Goal: Task Accomplishment & Management: Use online tool/utility

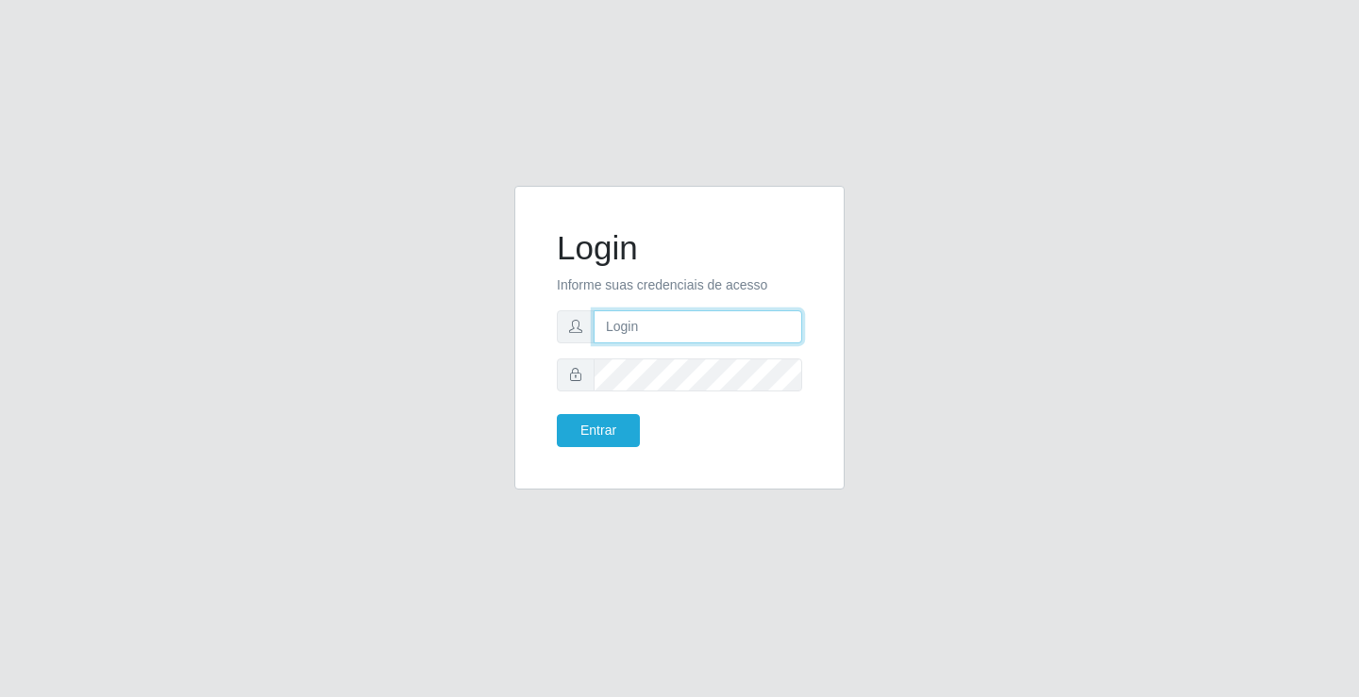
click at [635, 330] on input "text" at bounding box center [698, 326] width 209 height 33
type input "ediane@ideal"
click at [557, 414] on button "Entrar" at bounding box center [598, 430] width 83 height 33
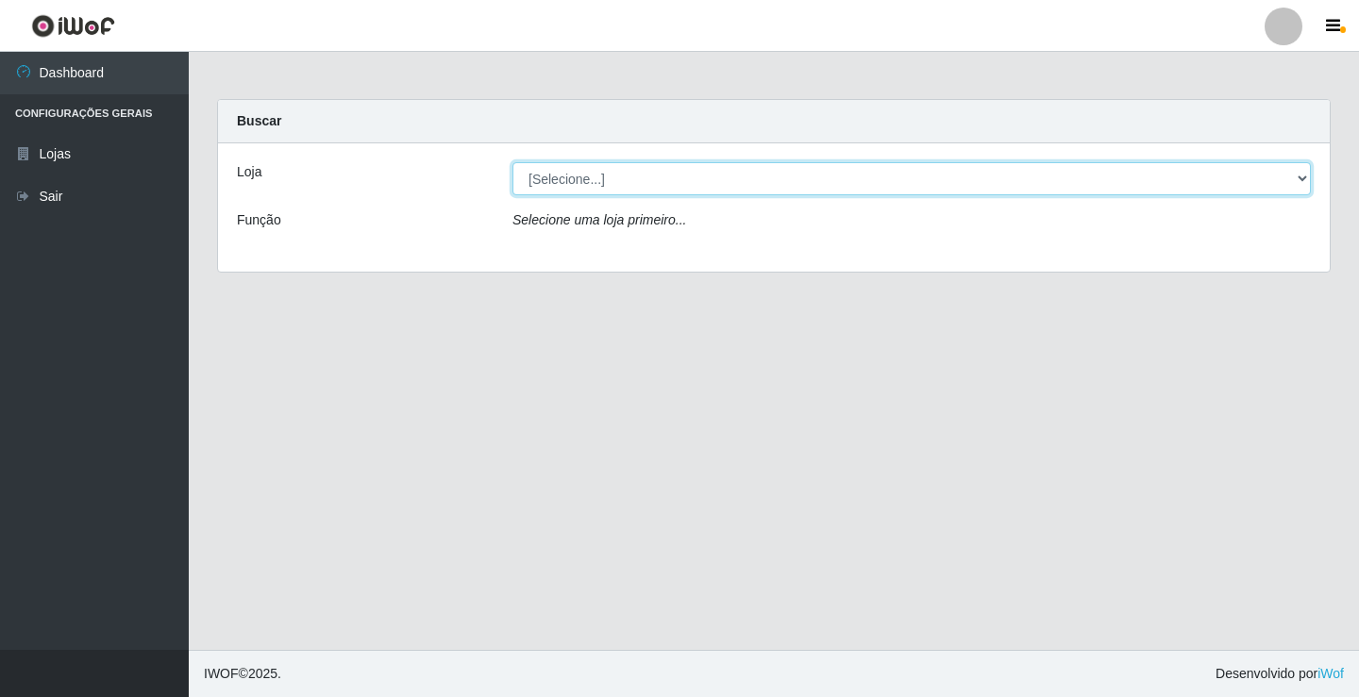
click at [635, 174] on select "[Selecione...] Ideal - Conceição" at bounding box center [911, 178] width 798 height 33
select select "231"
click at [512, 162] on select "[Selecione...] Ideal - Conceição" at bounding box center [911, 178] width 798 height 33
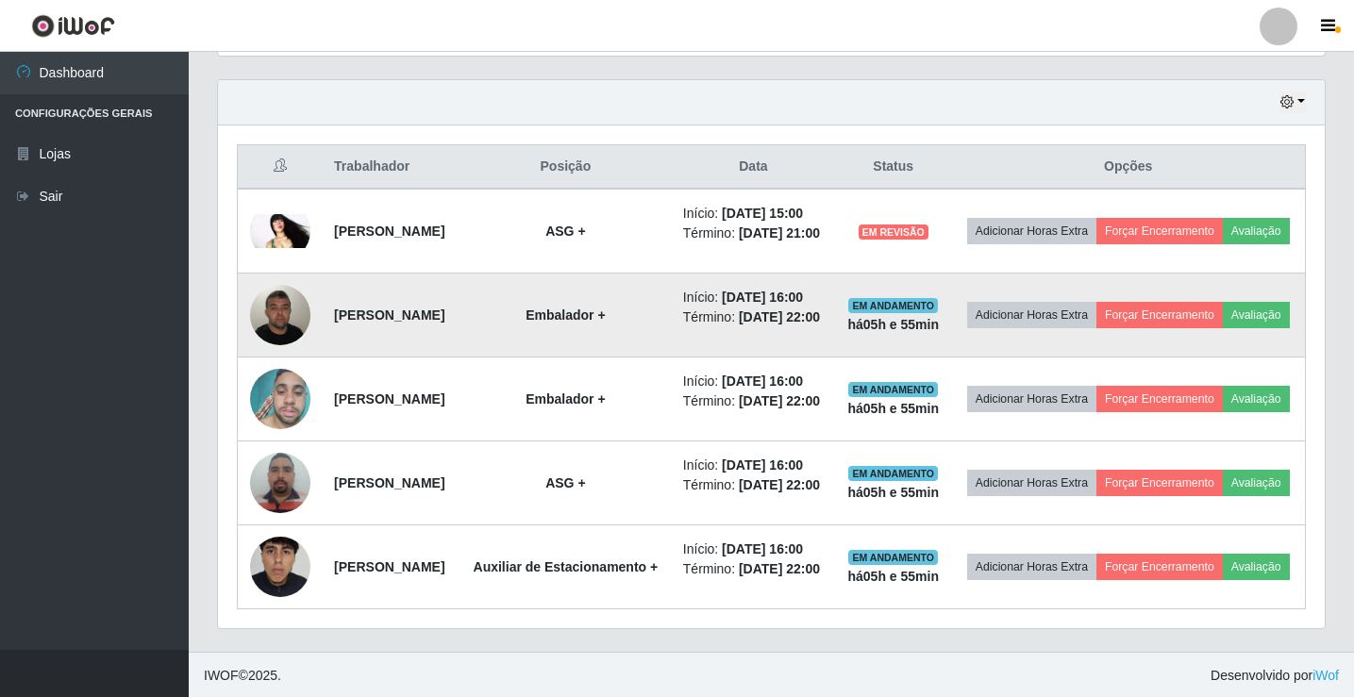
scroll to position [621, 0]
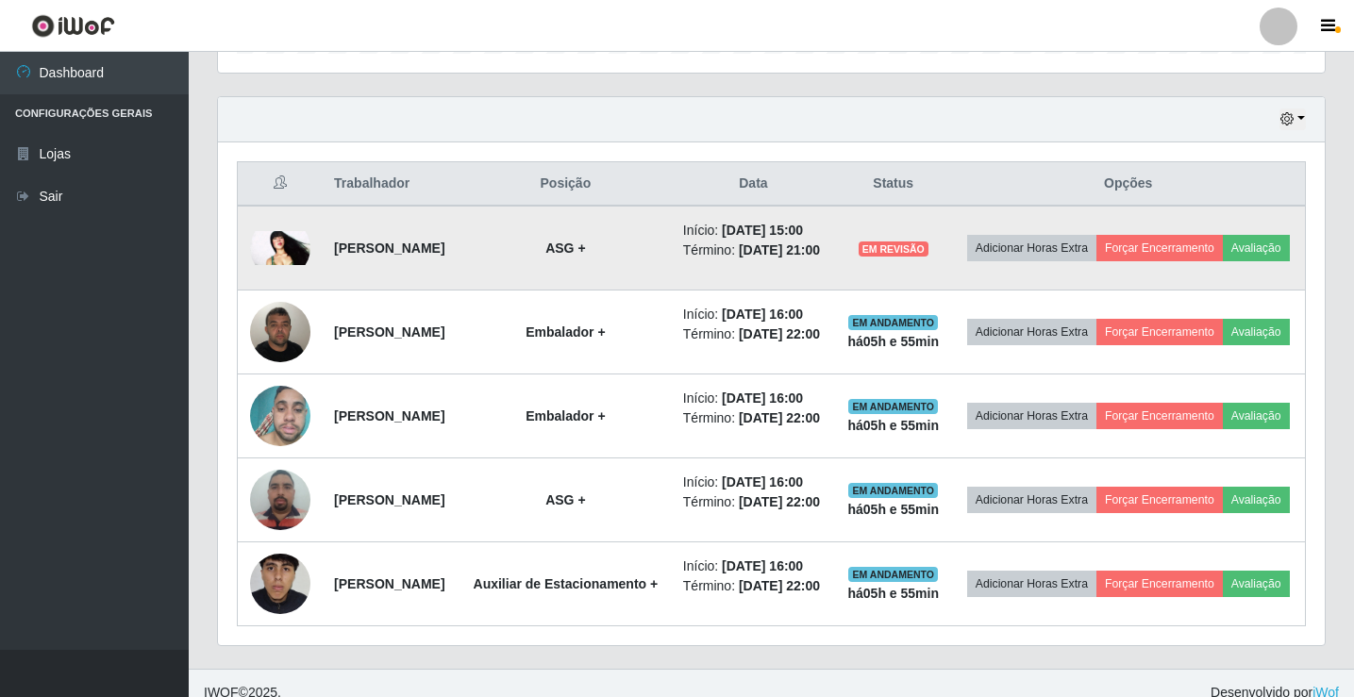
click at [284, 260] on img at bounding box center [280, 248] width 60 height 34
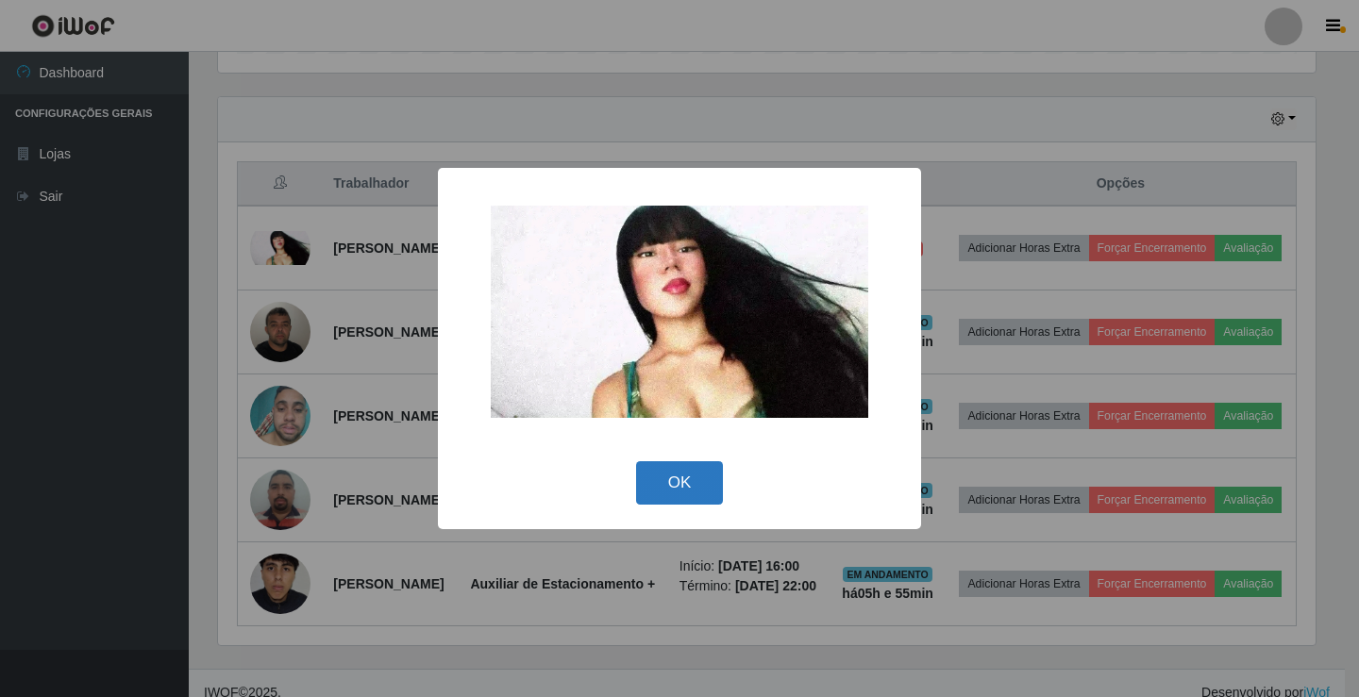
click at [685, 487] on button "OK" at bounding box center [680, 483] width 88 height 44
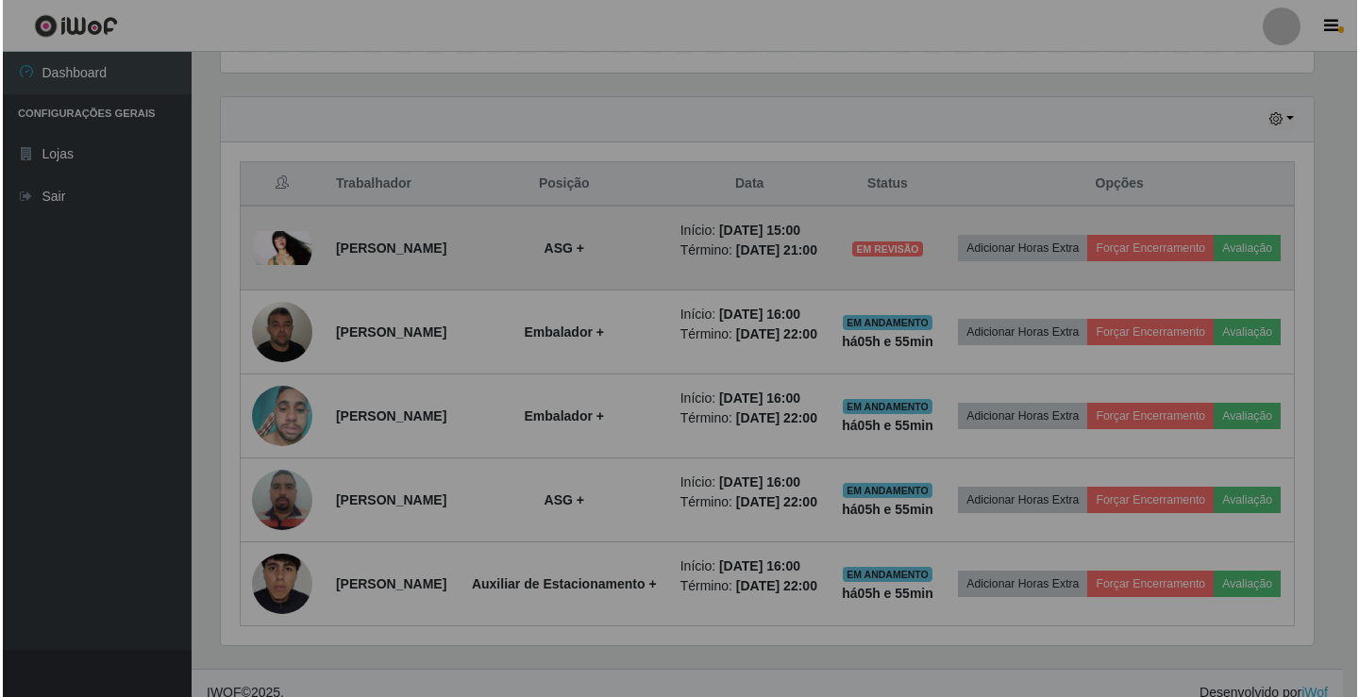
scroll to position [392, 1107]
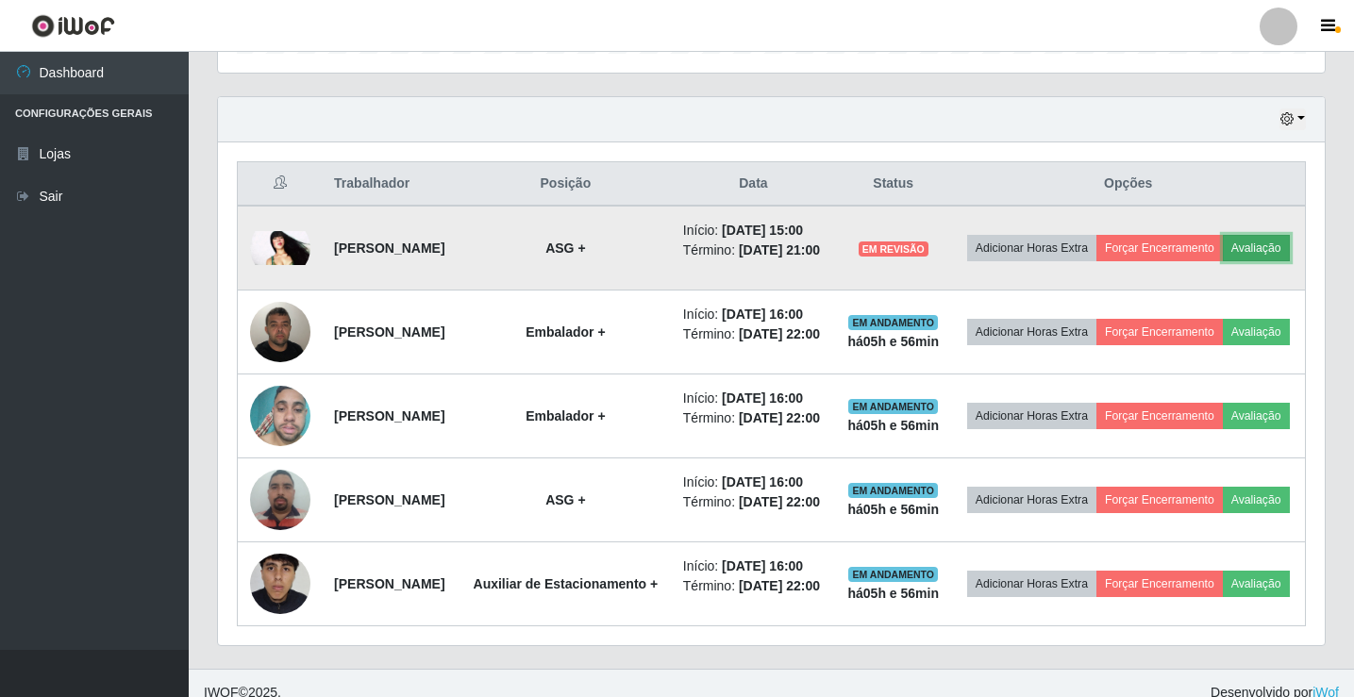
click at [1223, 261] on button "Avaliação" at bounding box center [1256, 248] width 67 height 26
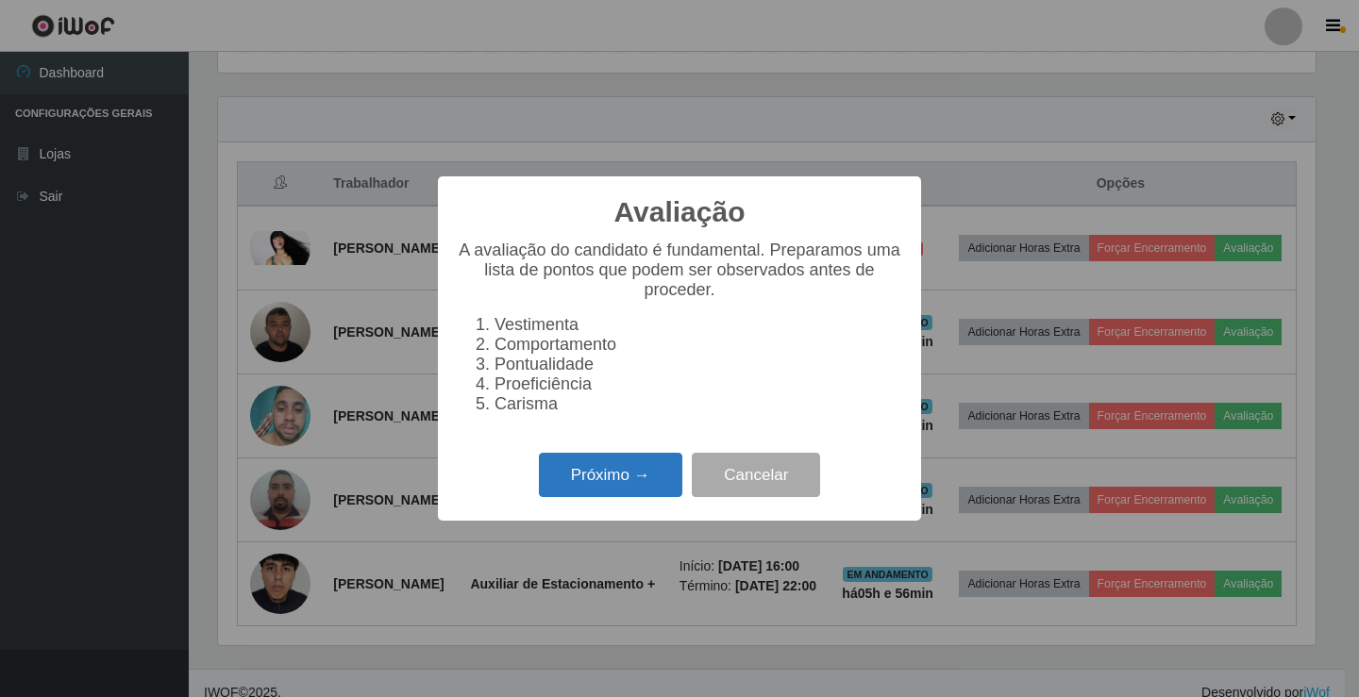
click at [579, 487] on button "Próximo →" at bounding box center [610, 475] width 143 height 44
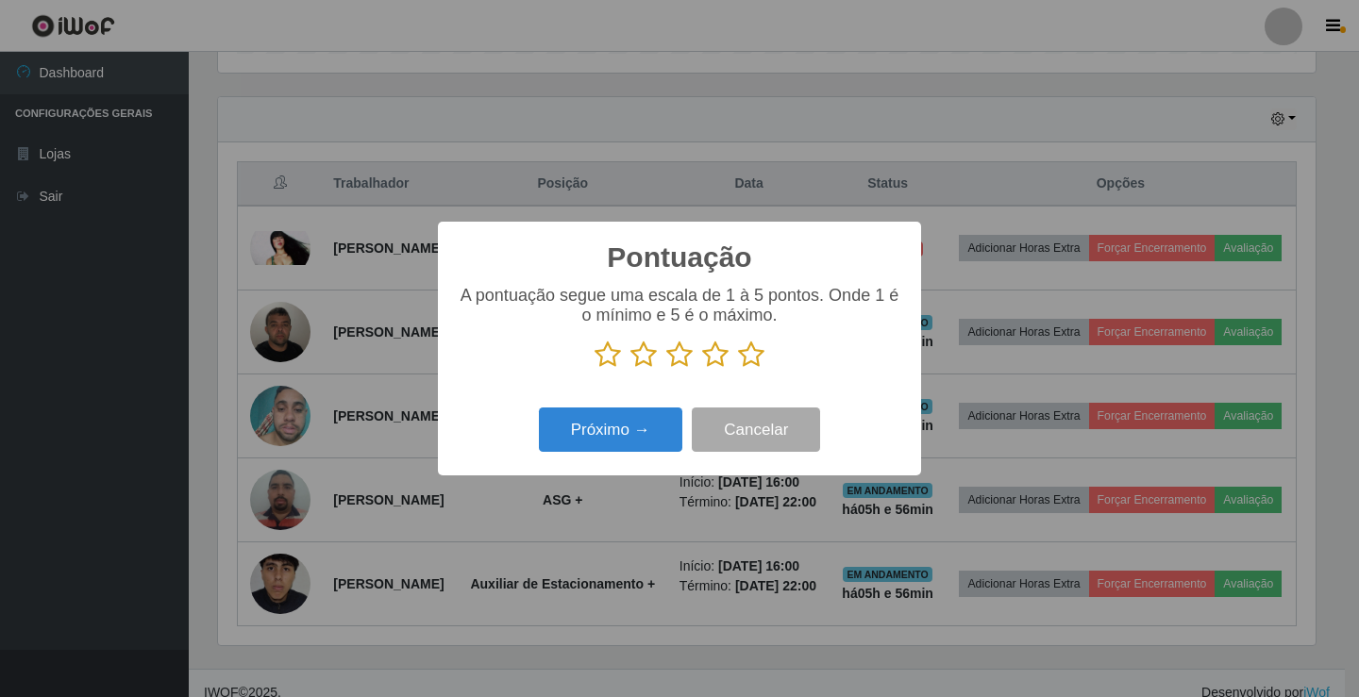
scroll to position [943237, 942531]
click at [750, 358] on icon at bounding box center [751, 355] width 26 height 28
click at [738, 369] on input "radio" at bounding box center [738, 369] width 0 height 0
click at [602, 429] on button "Próximo →" at bounding box center [610, 430] width 143 height 44
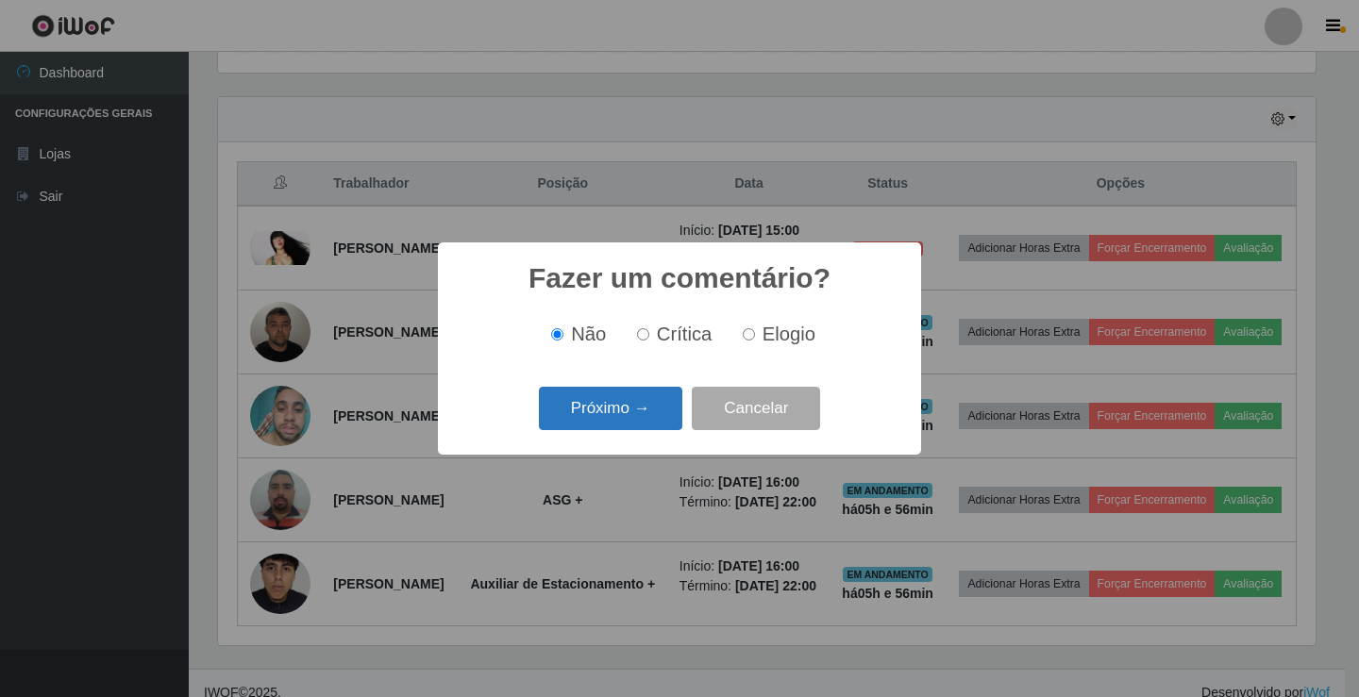
click at [638, 419] on button "Próximo →" at bounding box center [610, 409] width 143 height 44
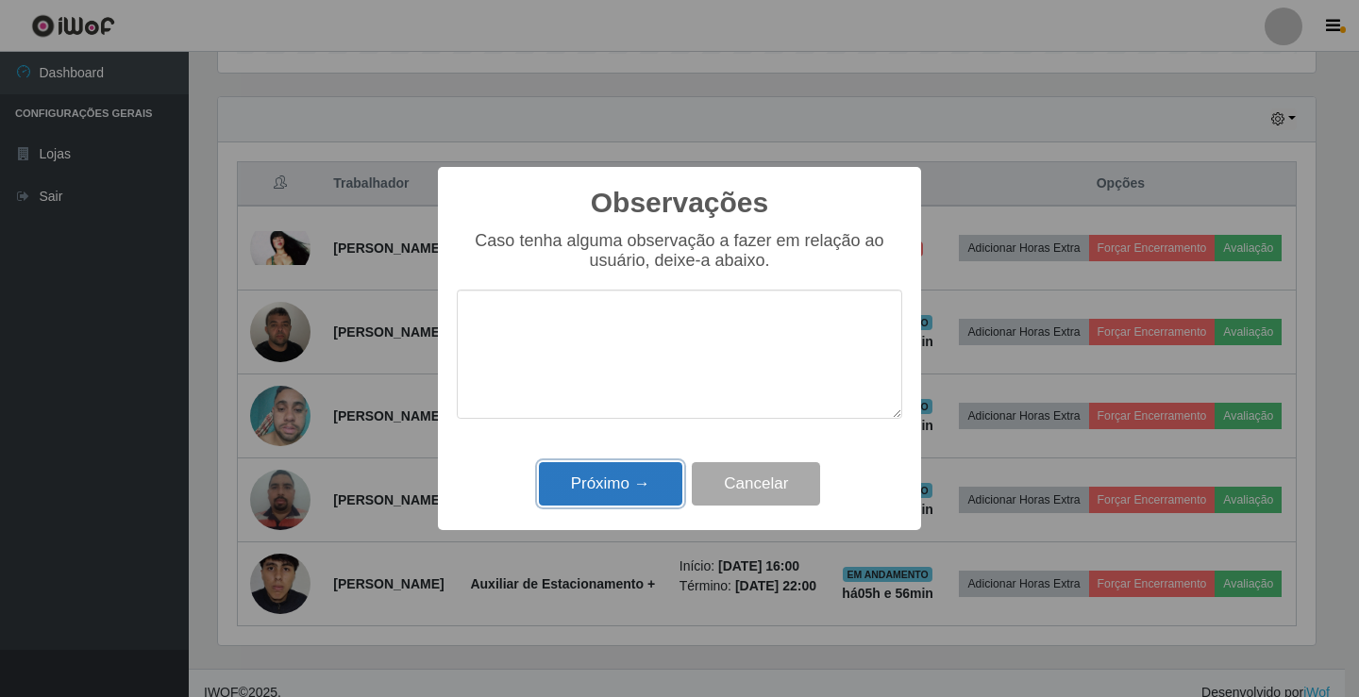
click at [624, 504] on button "Próximo →" at bounding box center [610, 484] width 143 height 44
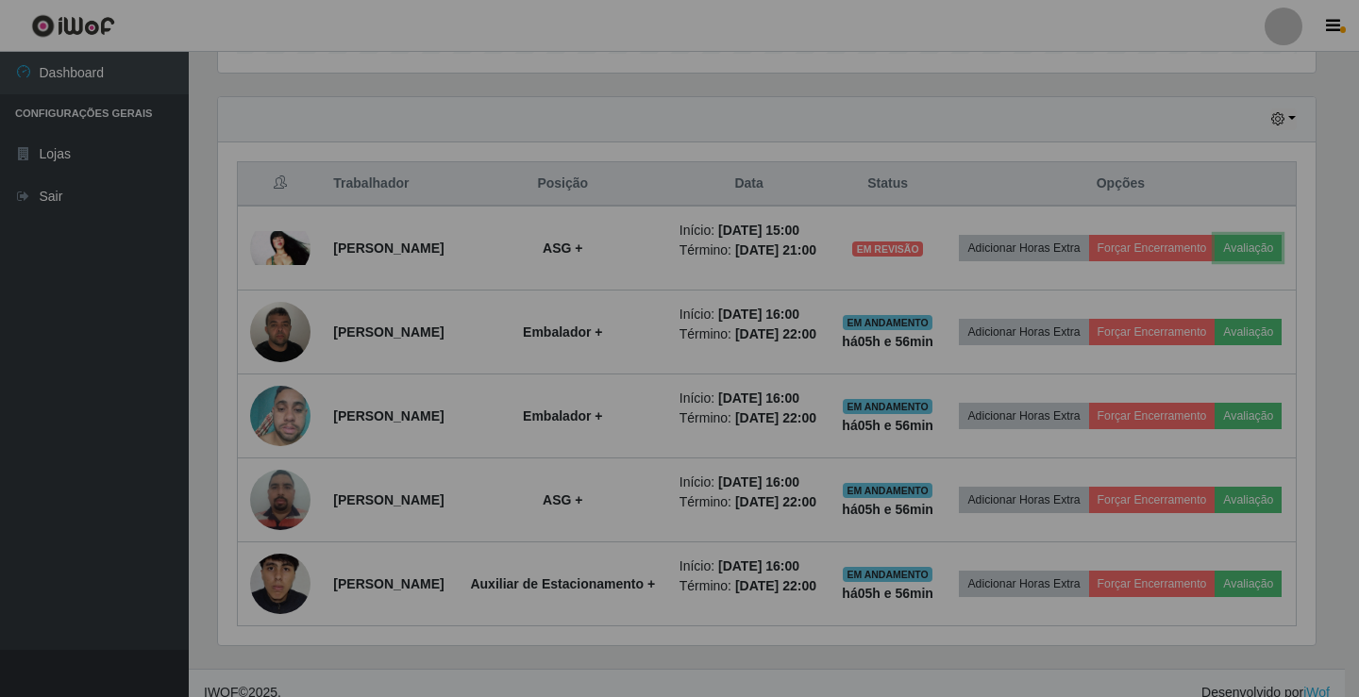
scroll to position [392, 1107]
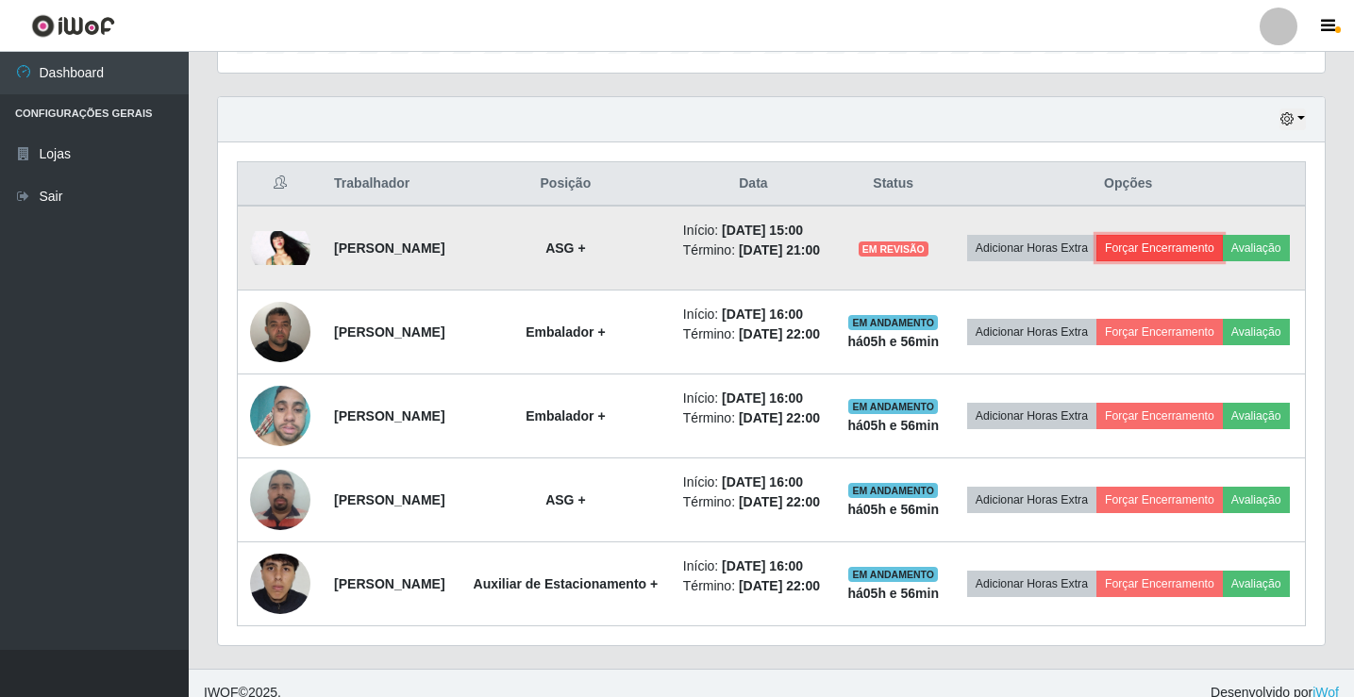
click at [1223, 247] on button "Forçar Encerramento" at bounding box center [1159, 248] width 126 height 26
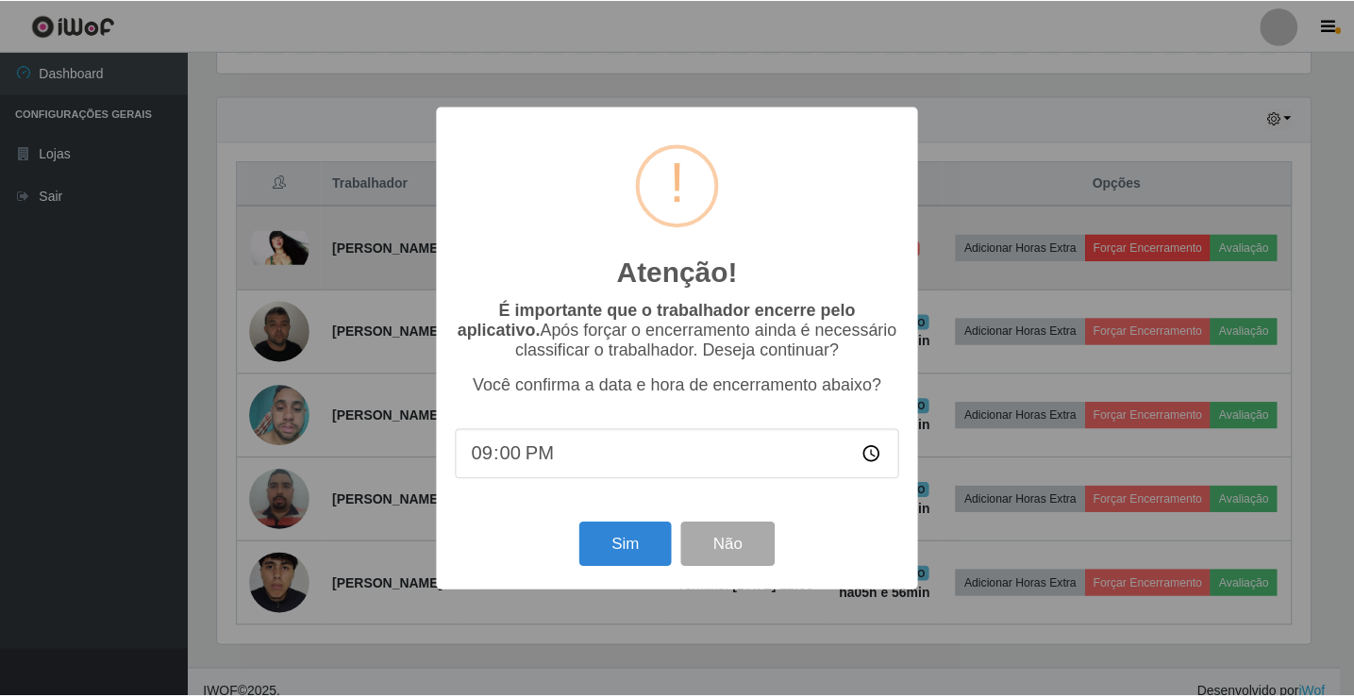
scroll to position [392, 1097]
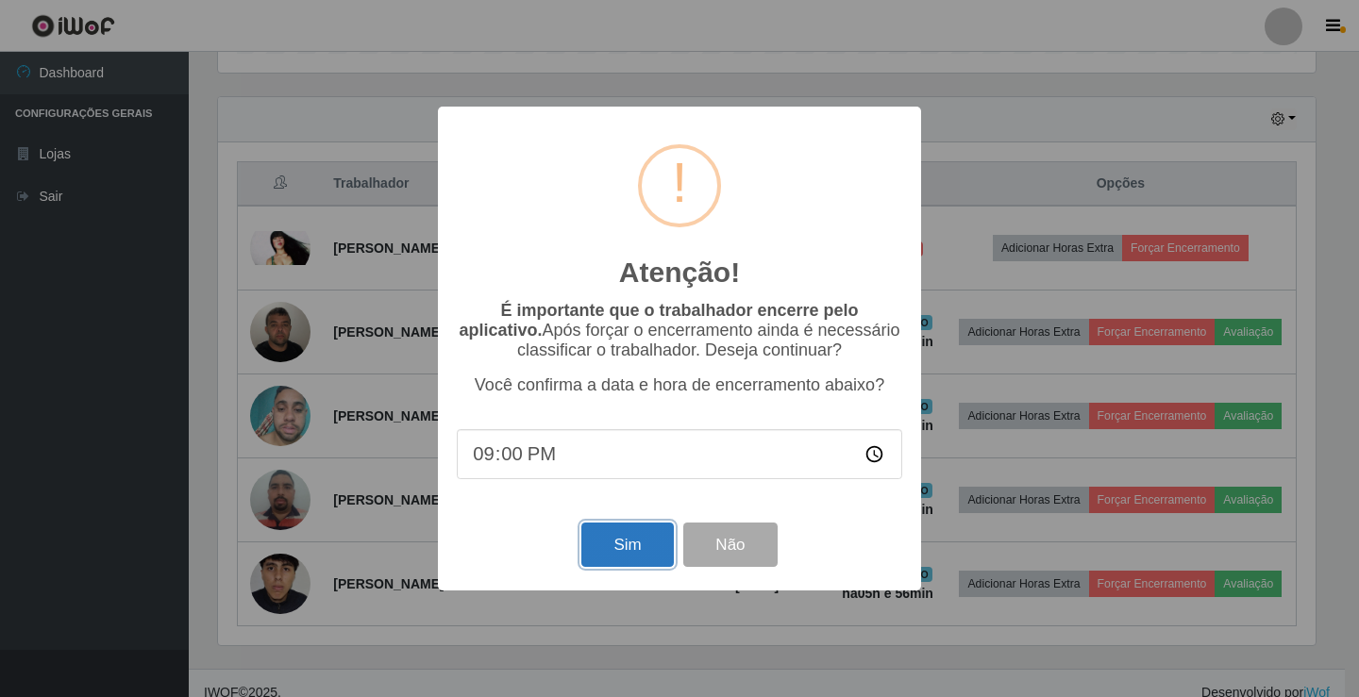
click at [643, 561] on button "Sim" at bounding box center [627, 545] width 92 height 44
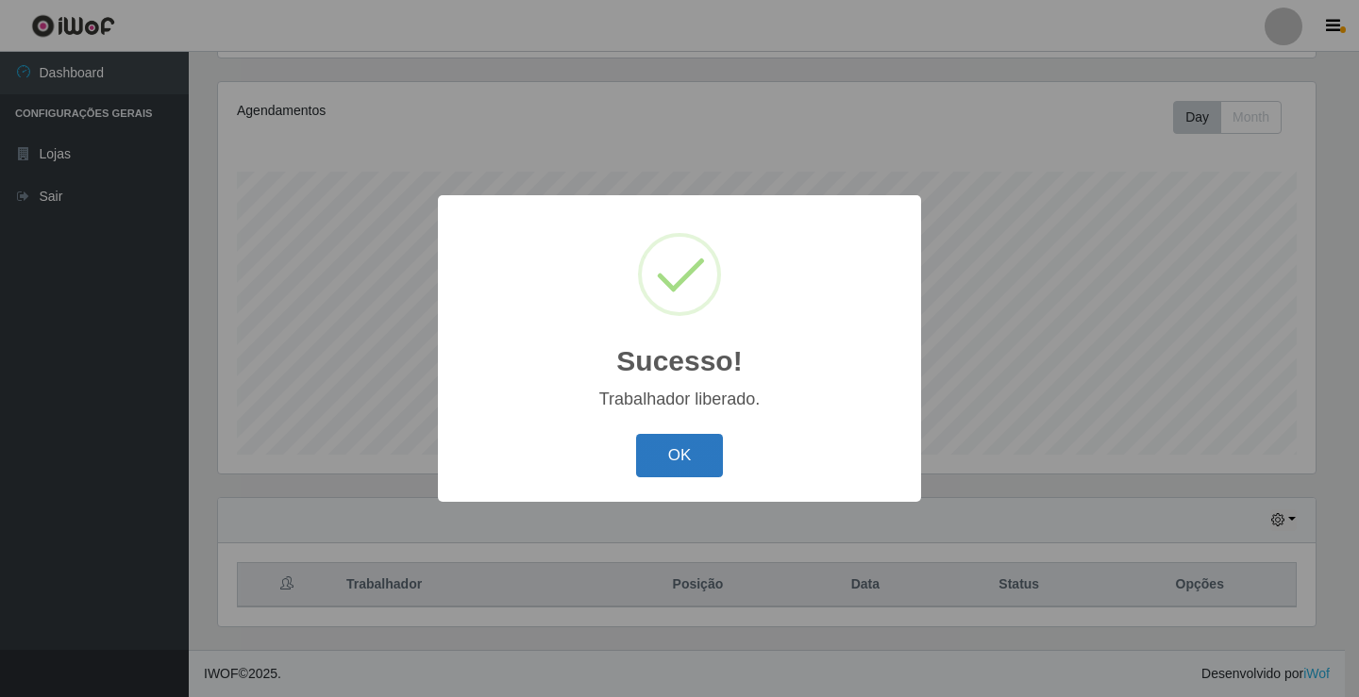
click at [680, 438] on button "OK" at bounding box center [680, 456] width 88 height 44
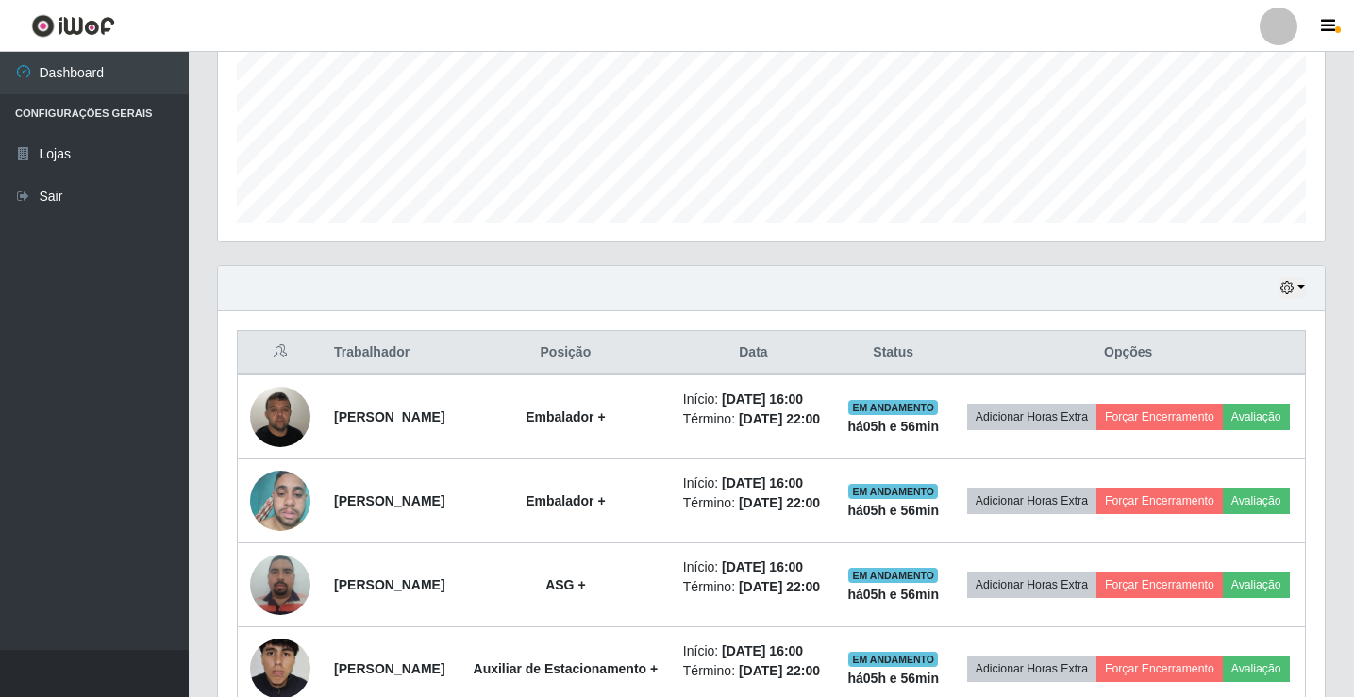
scroll to position [597, 0]
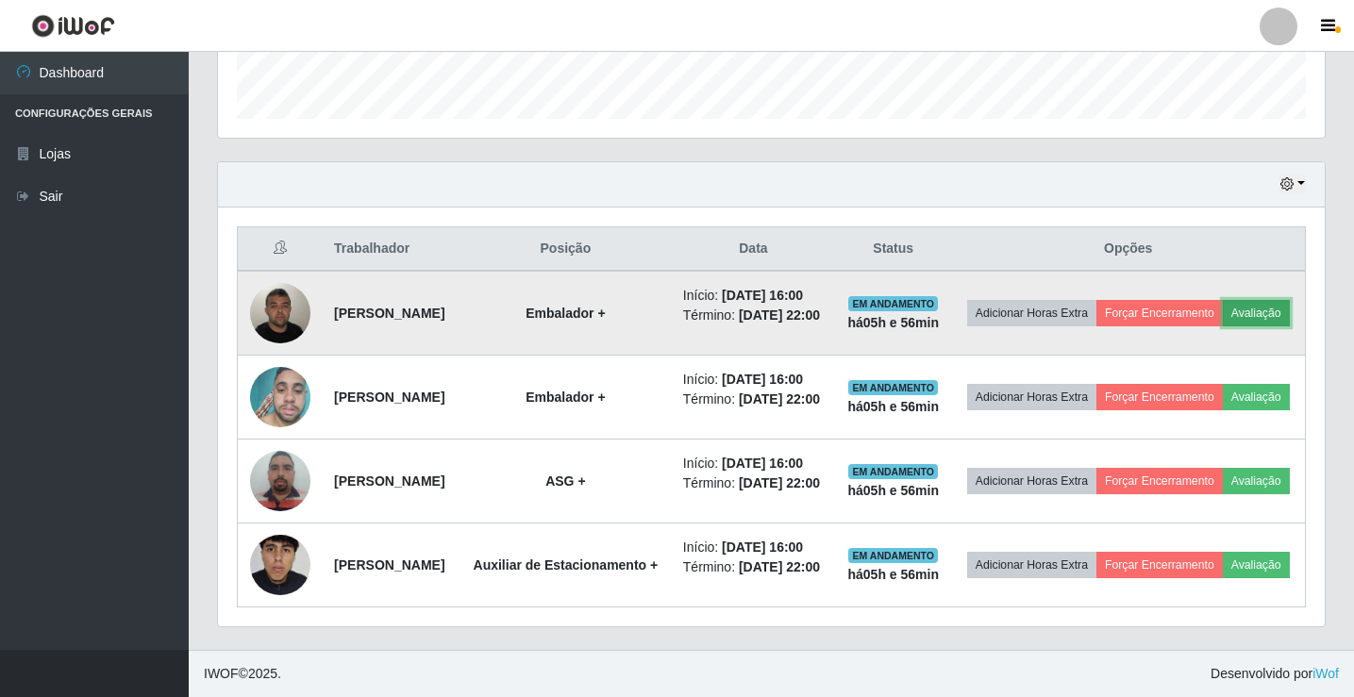
click at [1223, 301] on button "Avaliação" at bounding box center [1256, 313] width 67 height 26
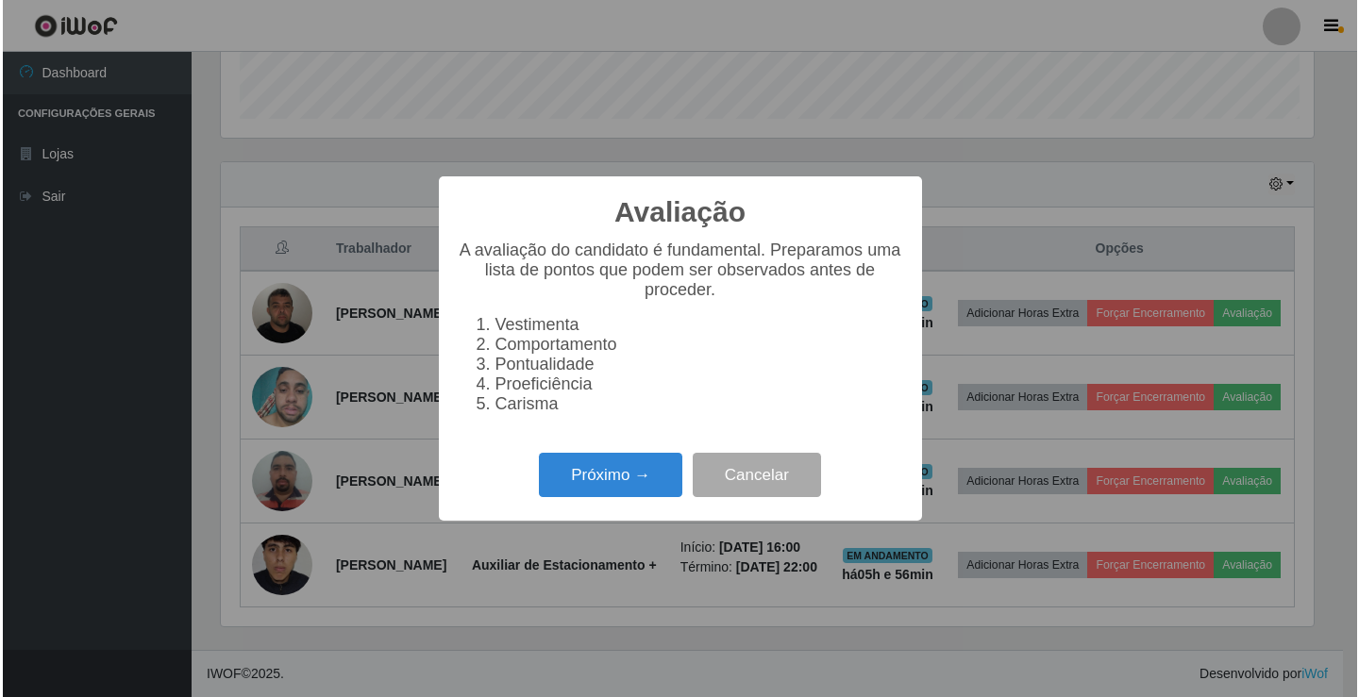
scroll to position [392, 1097]
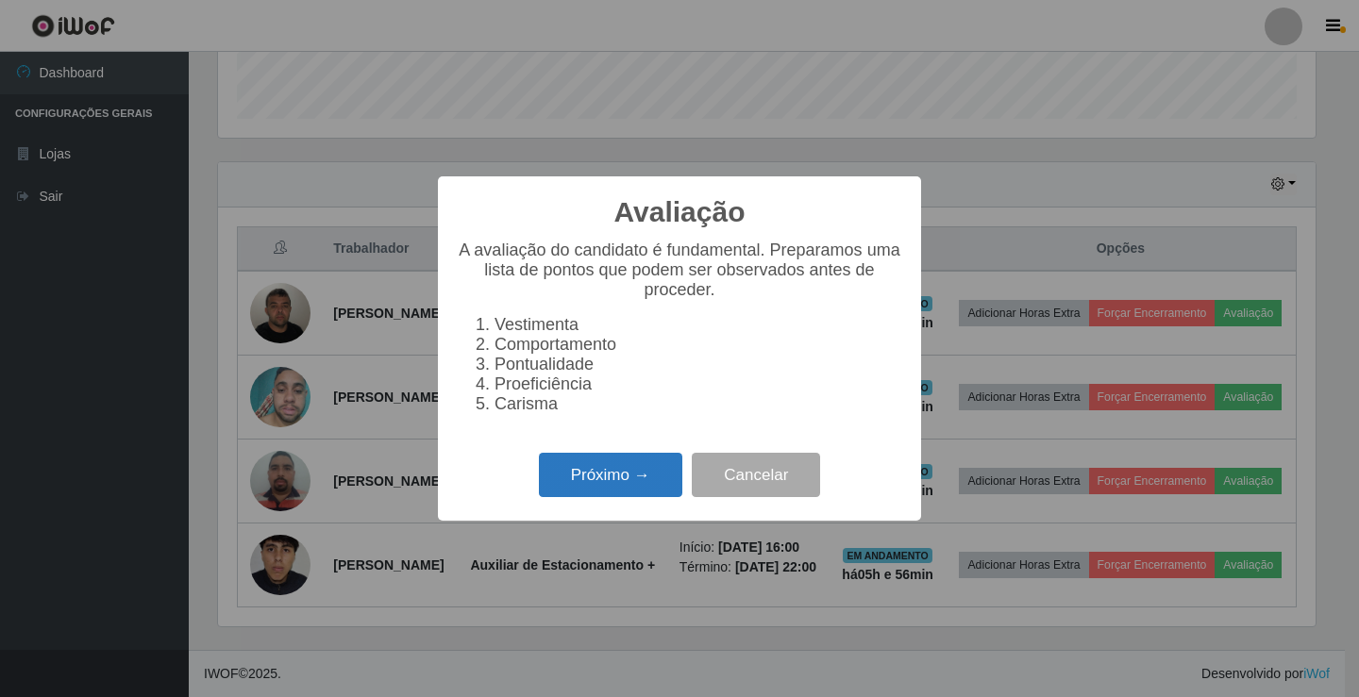
click at [654, 480] on button "Próximo →" at bounding box center [610, 475] width 143 height 44
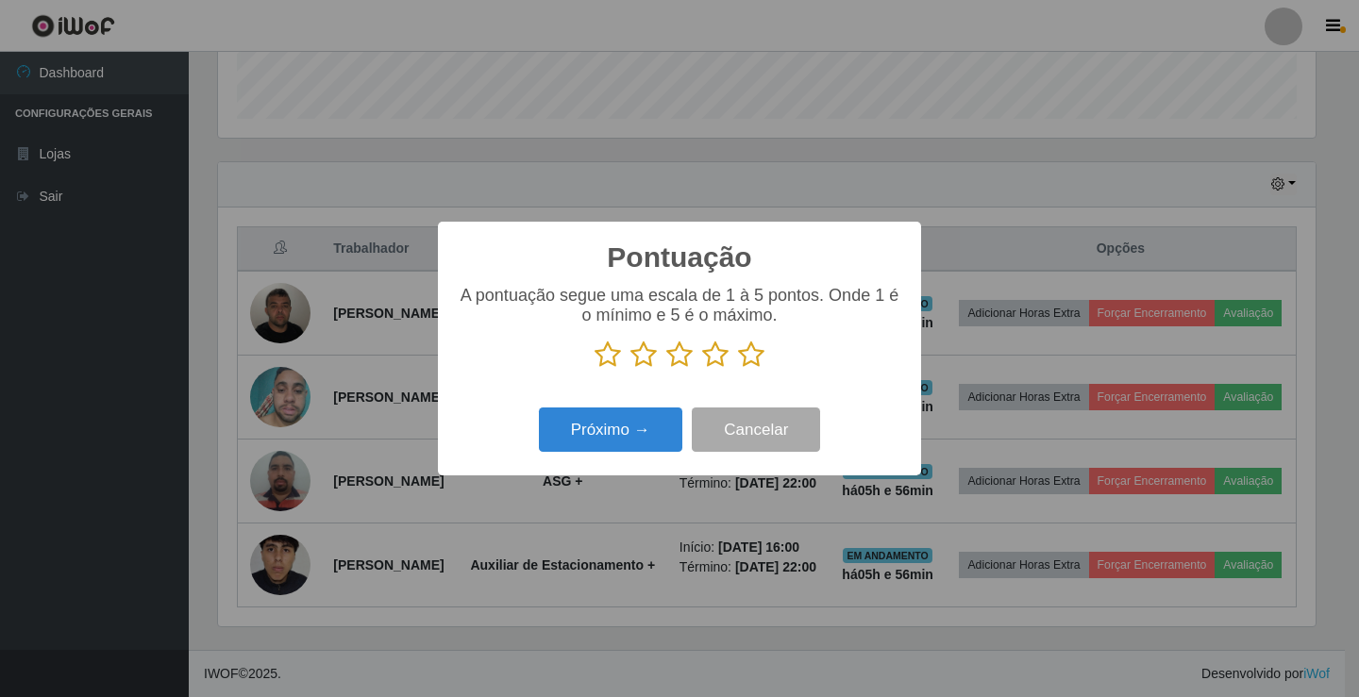
scroll to position [943237, 942531]
click at [749, 354] on icon at bounding box center [751, 355] width 26 height 28
click at [738, 369] on input "radio" at bounding box center [738, 369] width 0 height 0
click at [642, 427] on button "Próximo →" at bounding box center [610, 430] width 143 height 44
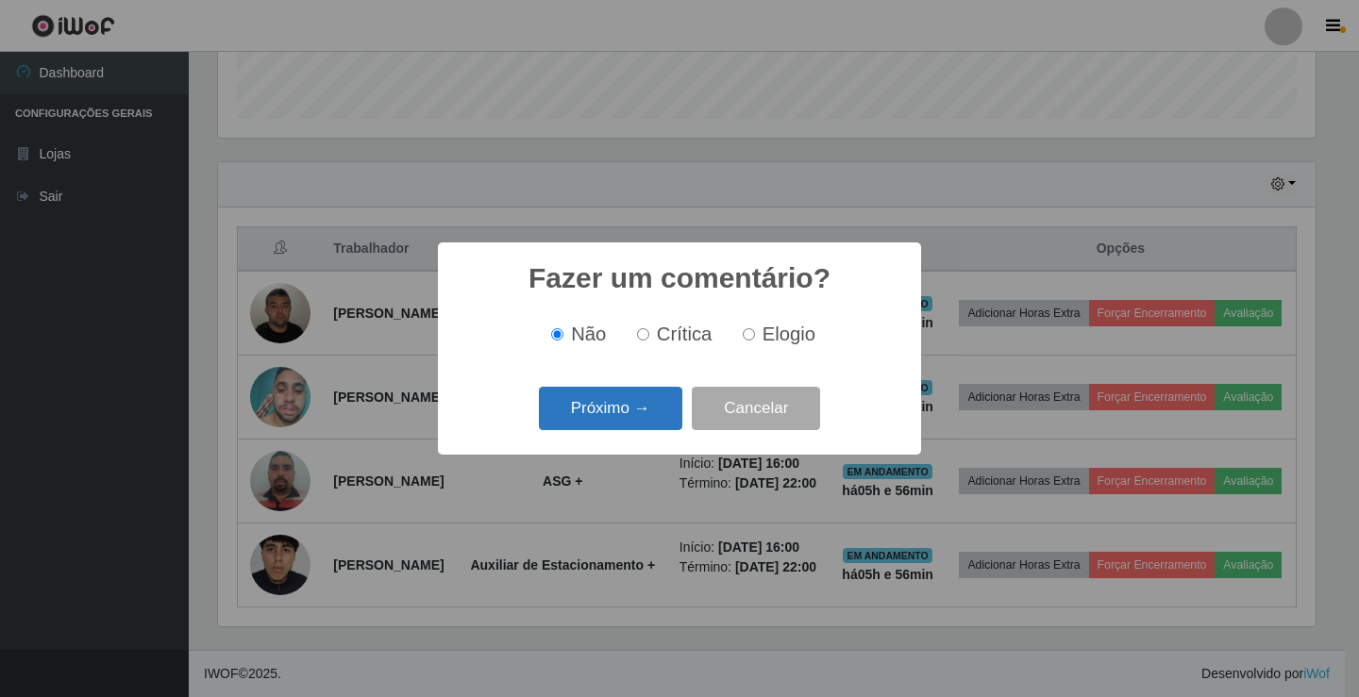
click at [632, 413] on button "Próximo →" at bounding box center [610, 409] width 143 height 44
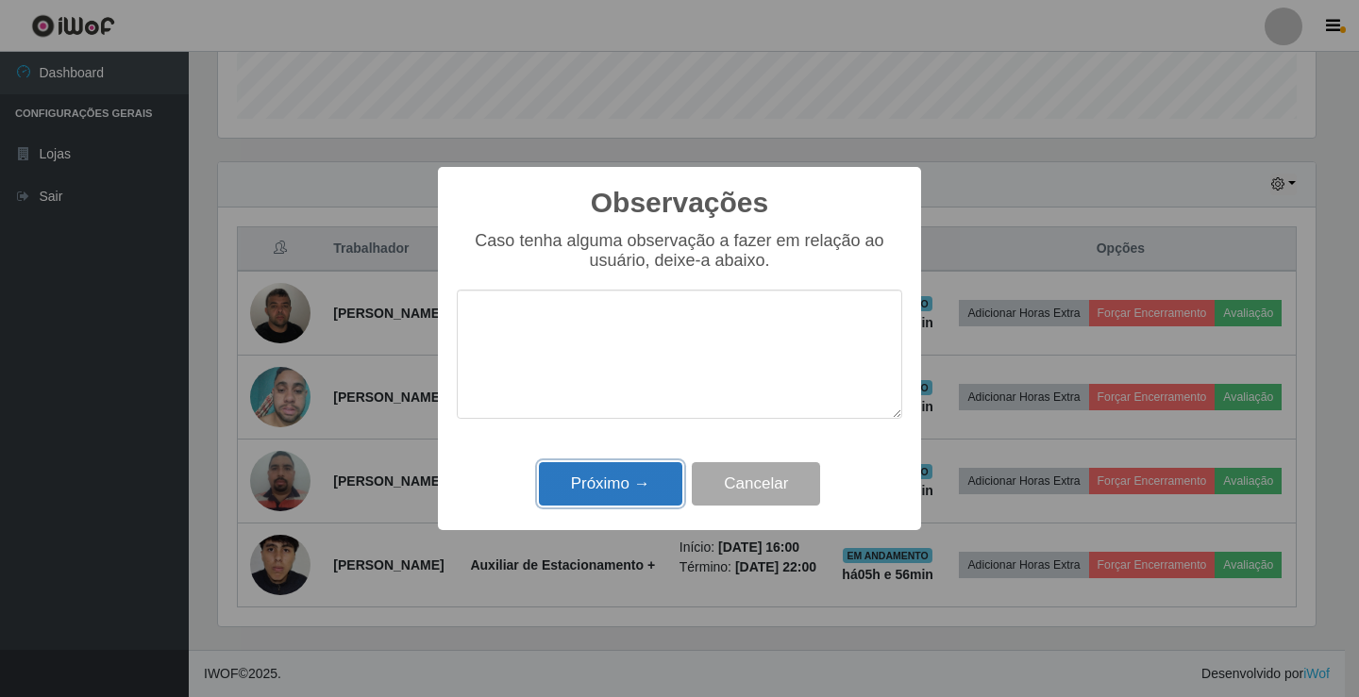
click at [591, 473] on button "Próximo →" at bounding box center [610, 484] width 143 height 44
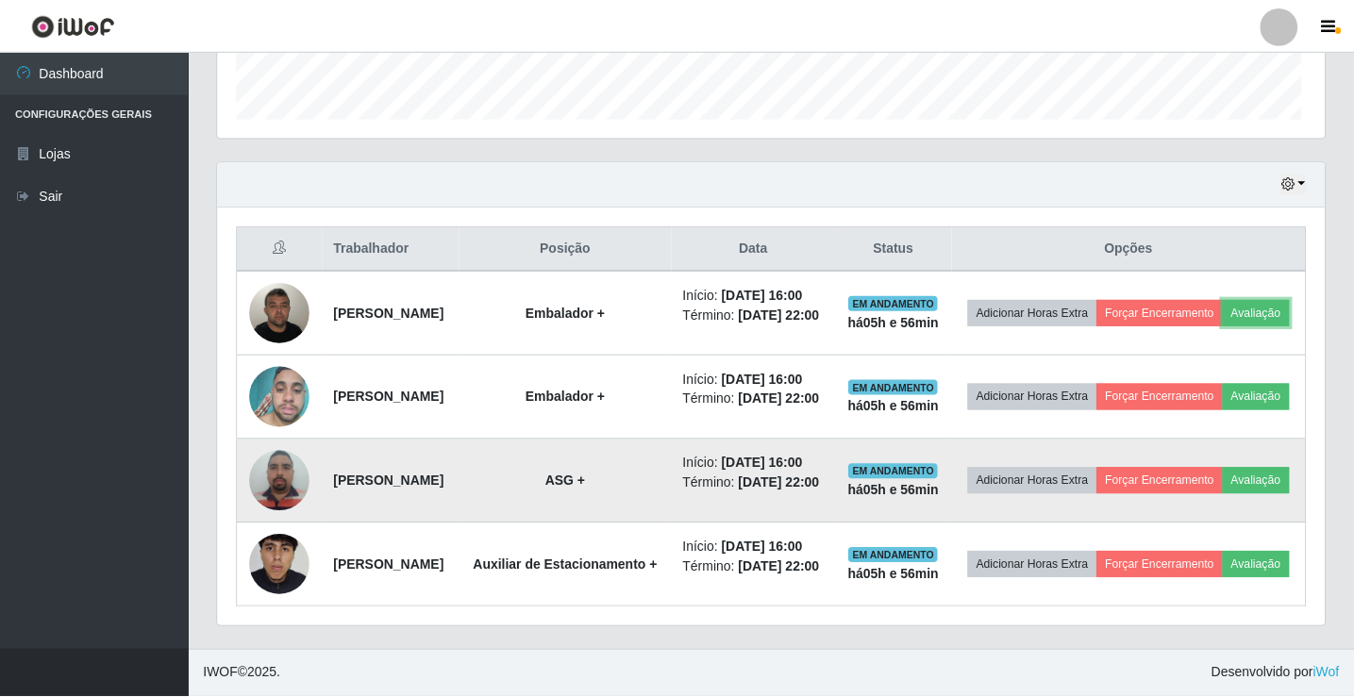
scroll to position [392, 1107]
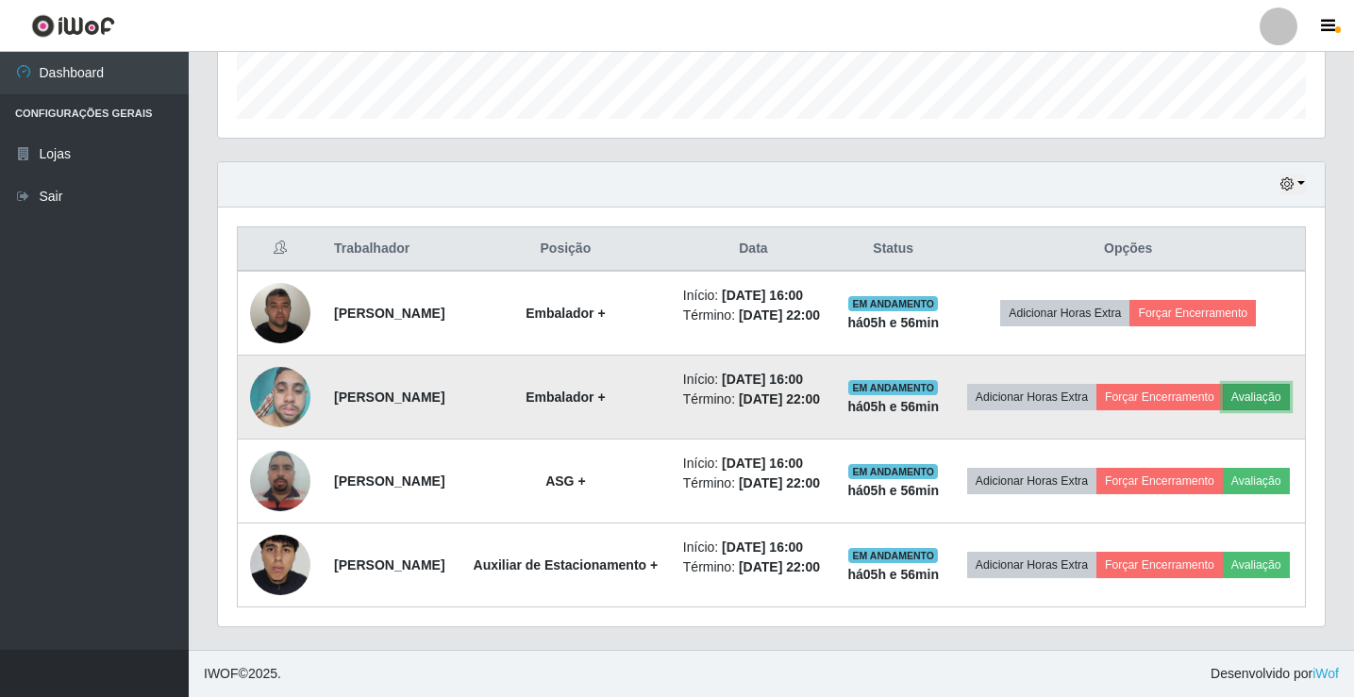
click at [1223, 410] on button "Avaliação" at bounding box center [1256, 397] width 67 height 26
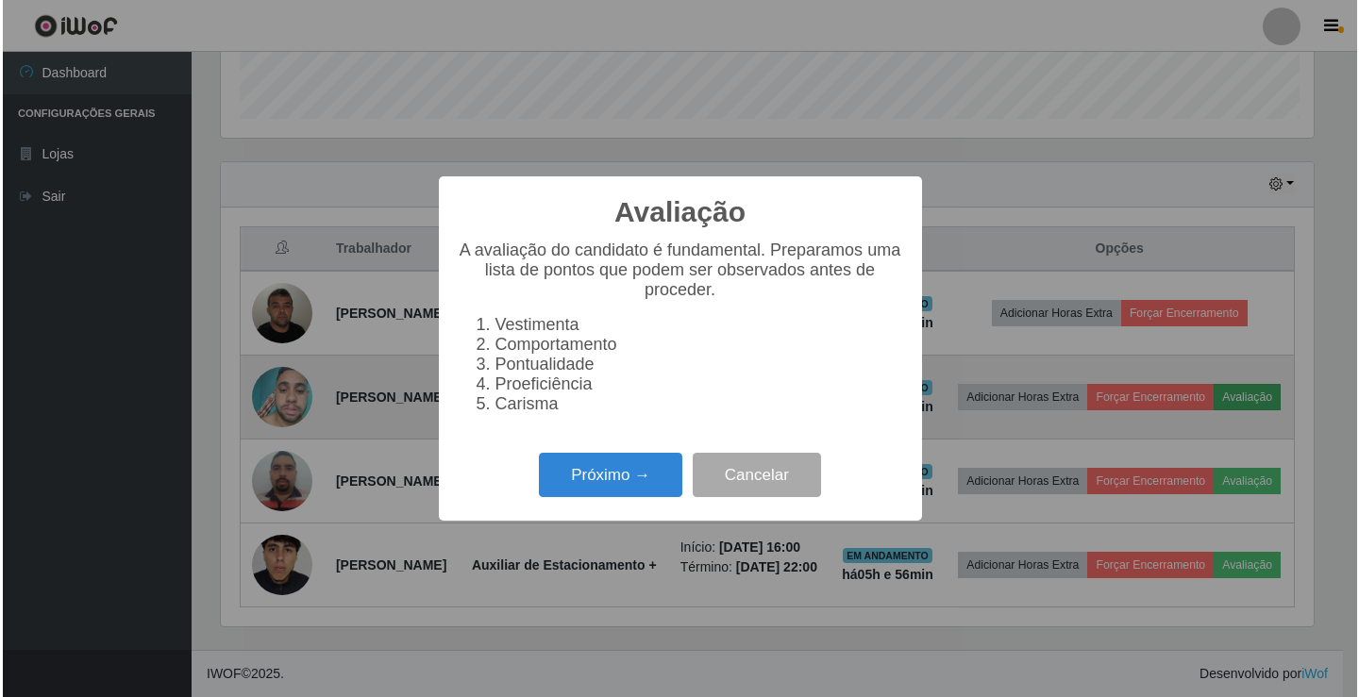
scroll to position [0, 0]
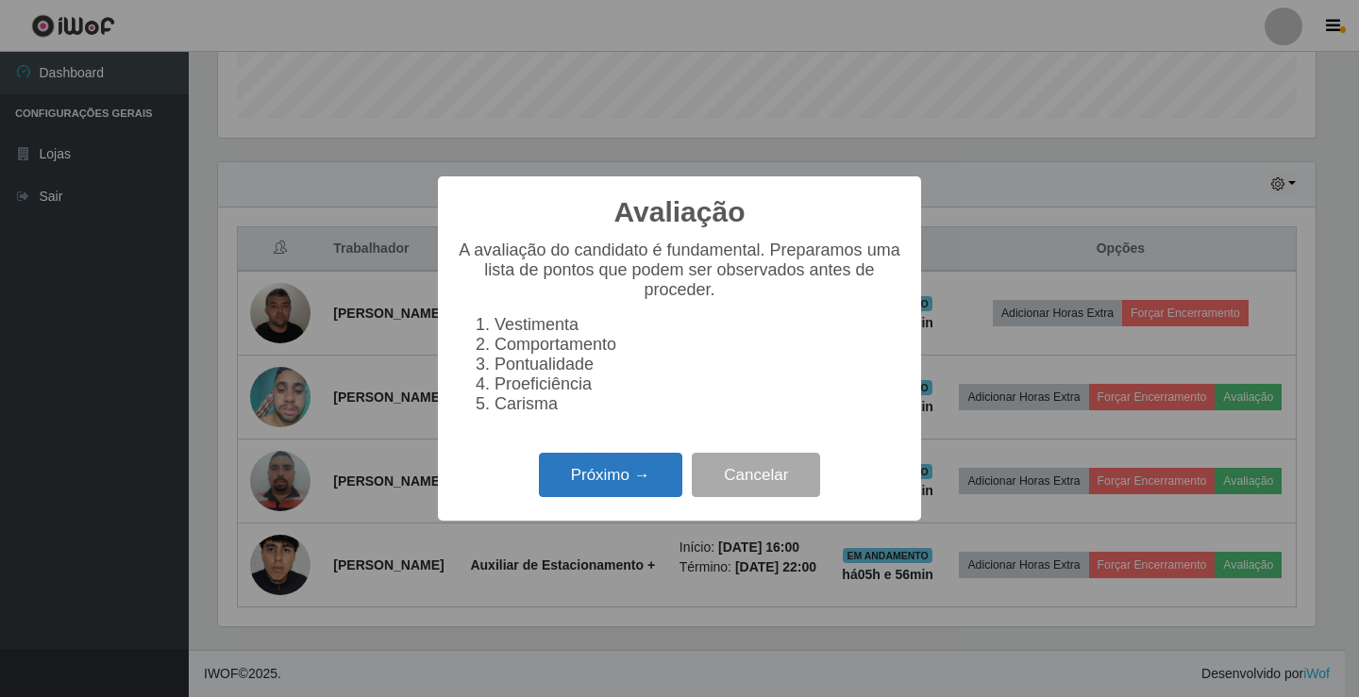
click at [641, 496] on button "Próximo →" at bounding box center [610, 475] width 143 height 44
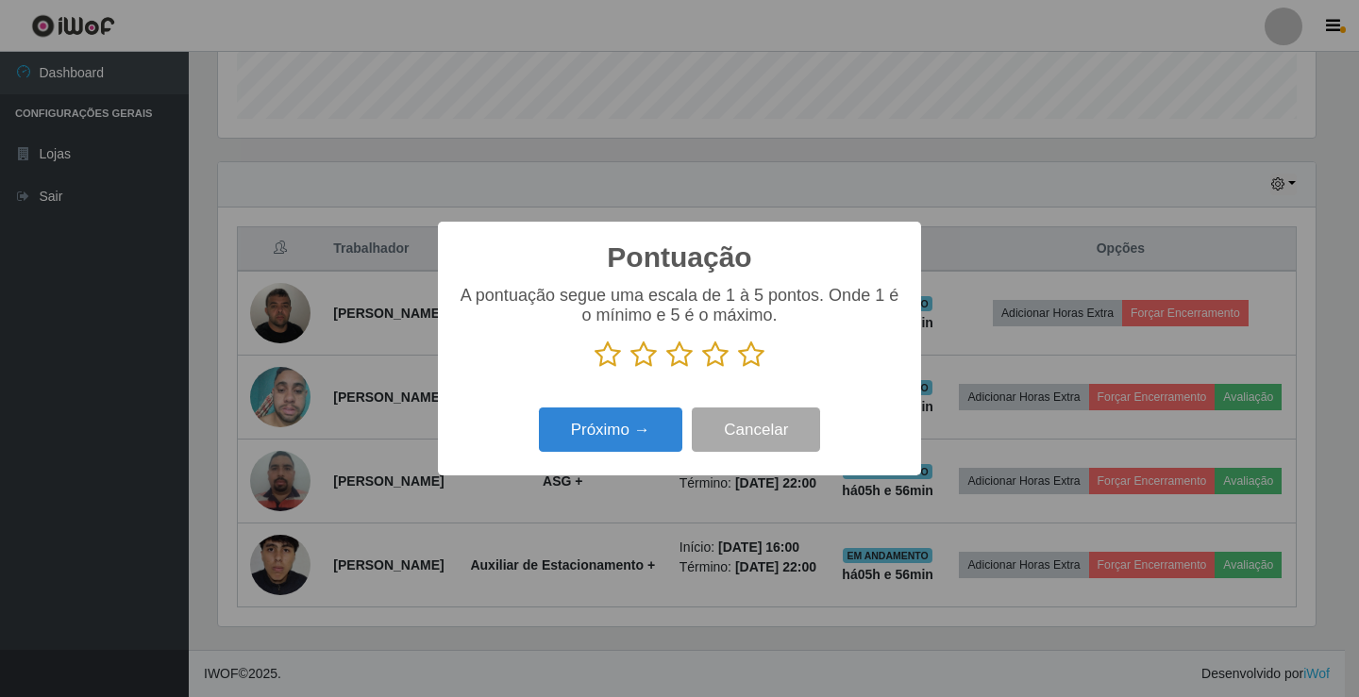
click at [753, 352] on icon at bounding box center [751, 355] width 26 height 28
click at [738, 369] on input "radio" at bounding box center [738, 369] width 0 height 0
click at [624, 432] on button "Próximo →" at bounding box center [610, 430] width 143 height 44
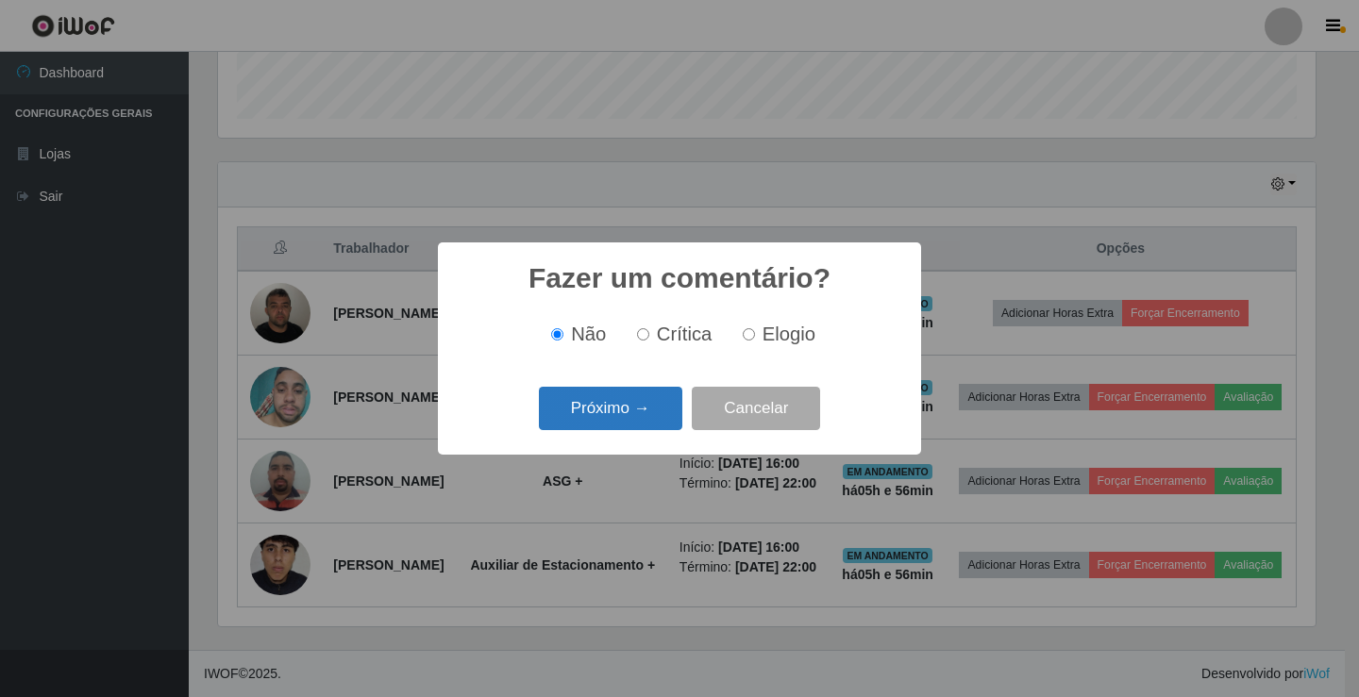
click at [636, 408] on button "Próximo →" at bounding box center [610, 409] width 143 height 44
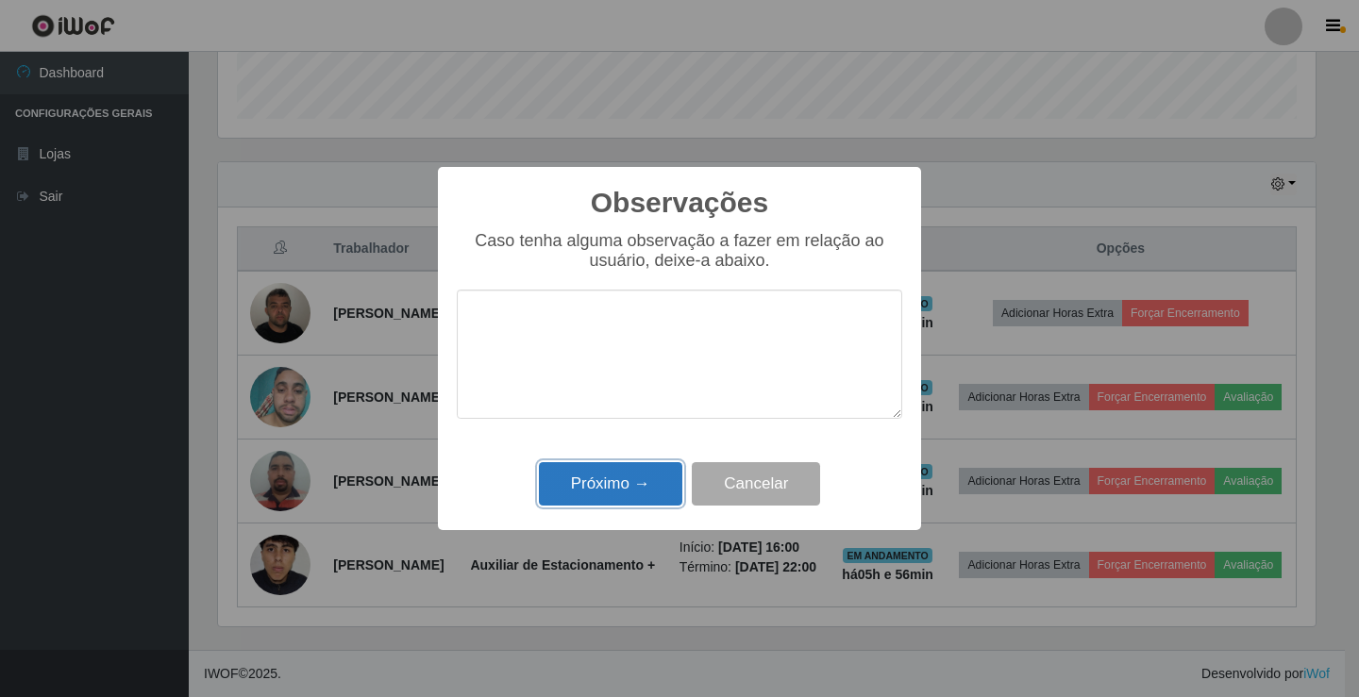
click at [607, 468] on button "Próximo →" at bounding box center [610, 484] width 143 height 44
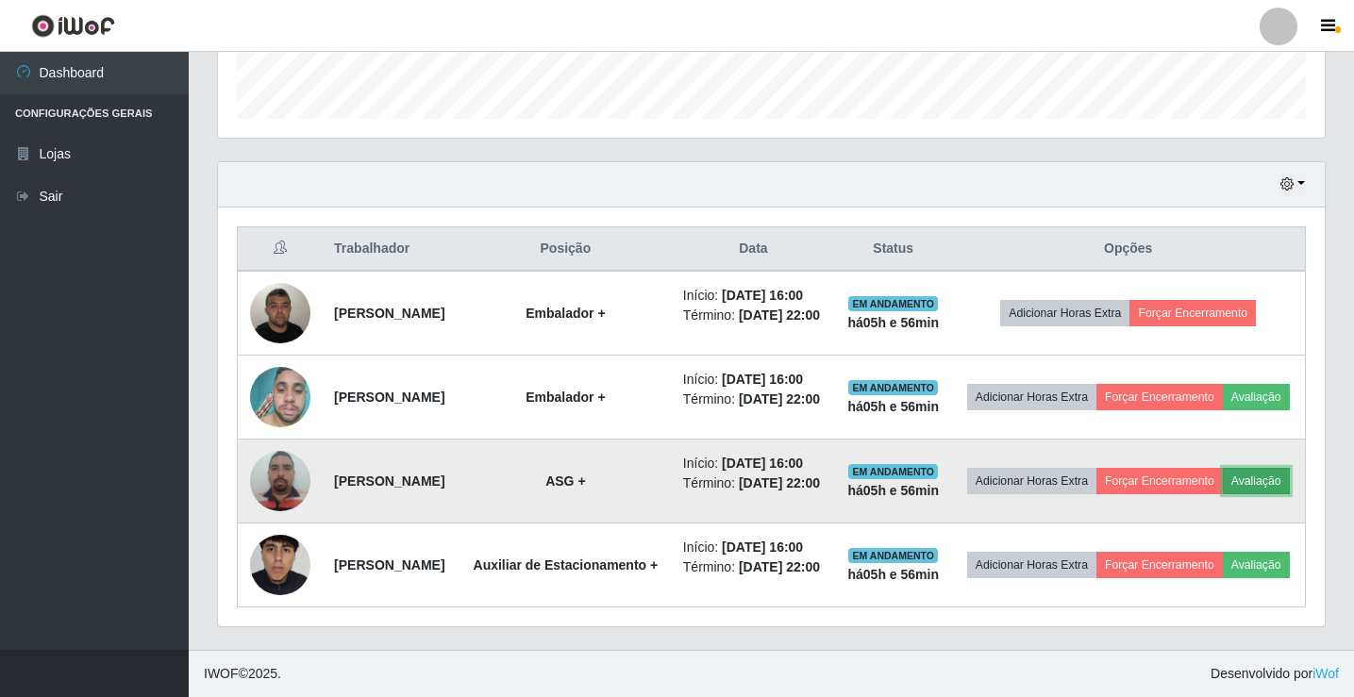
click at [1223, 468] on button "Avaliação" at bounding box center [1256, 481] width 67 height 26
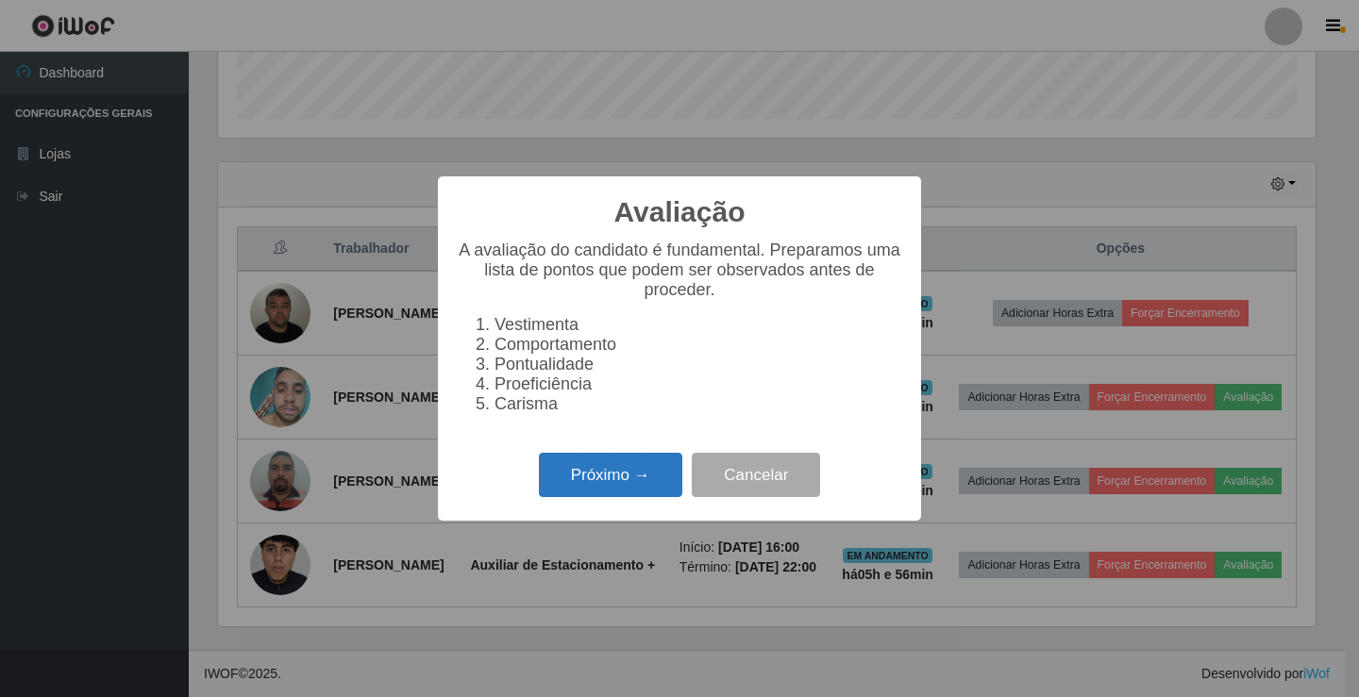
click at [661, 483] on button "Próximo →" at bounding box center [610, 475] width 143 height 44
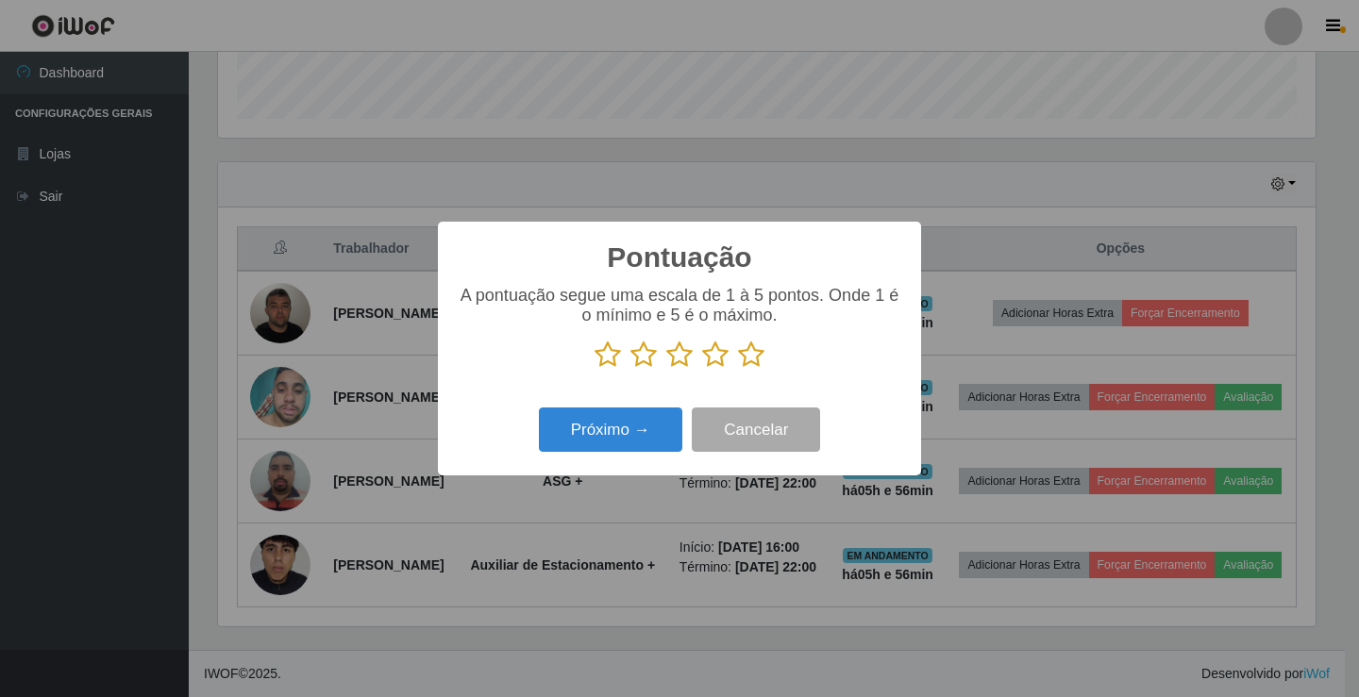
click at [748, 363] on icon at bounding box center [751, 355] width 26 height 28
click at [738, 369] on input "radio" at bounding box center [738, 369] width 0 height 0
click at [643, 433] on button "Próximo →" at bounding box center [610, 430] width 143 height 44
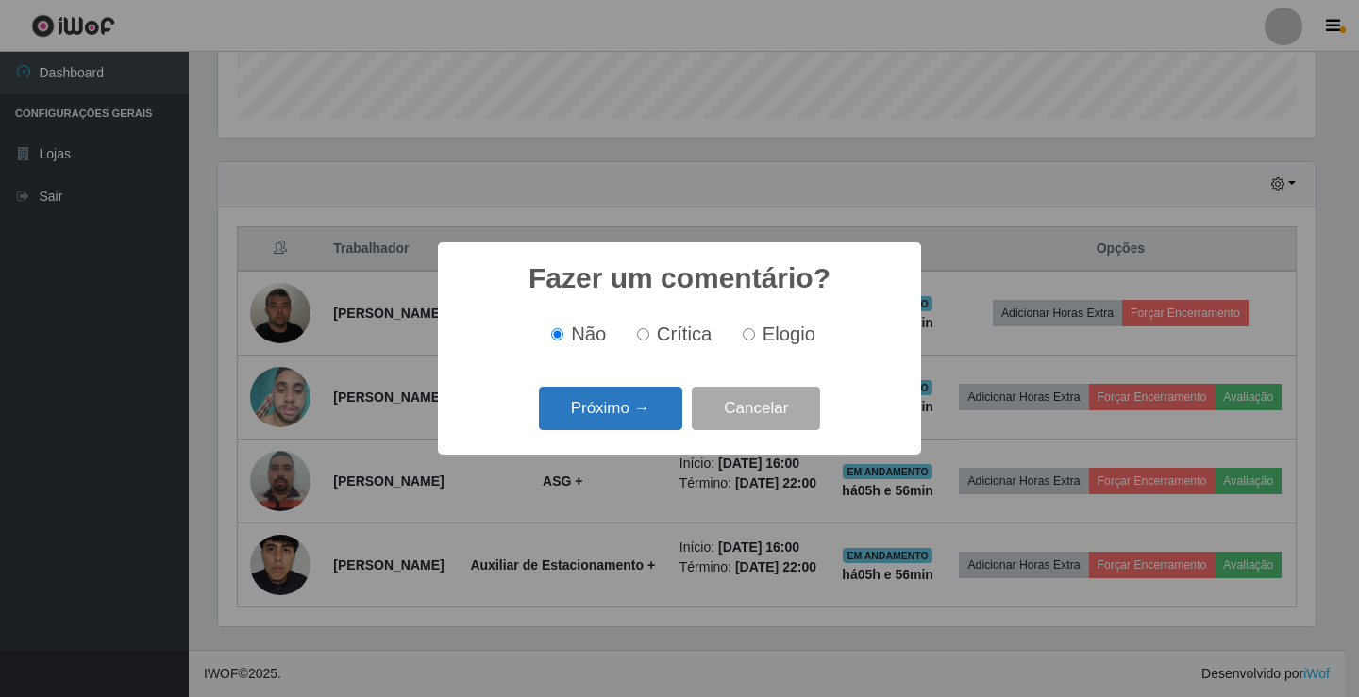
click at [642, 431] on button "Próximo →" at bounding box center [610, 409] width 143 height 44
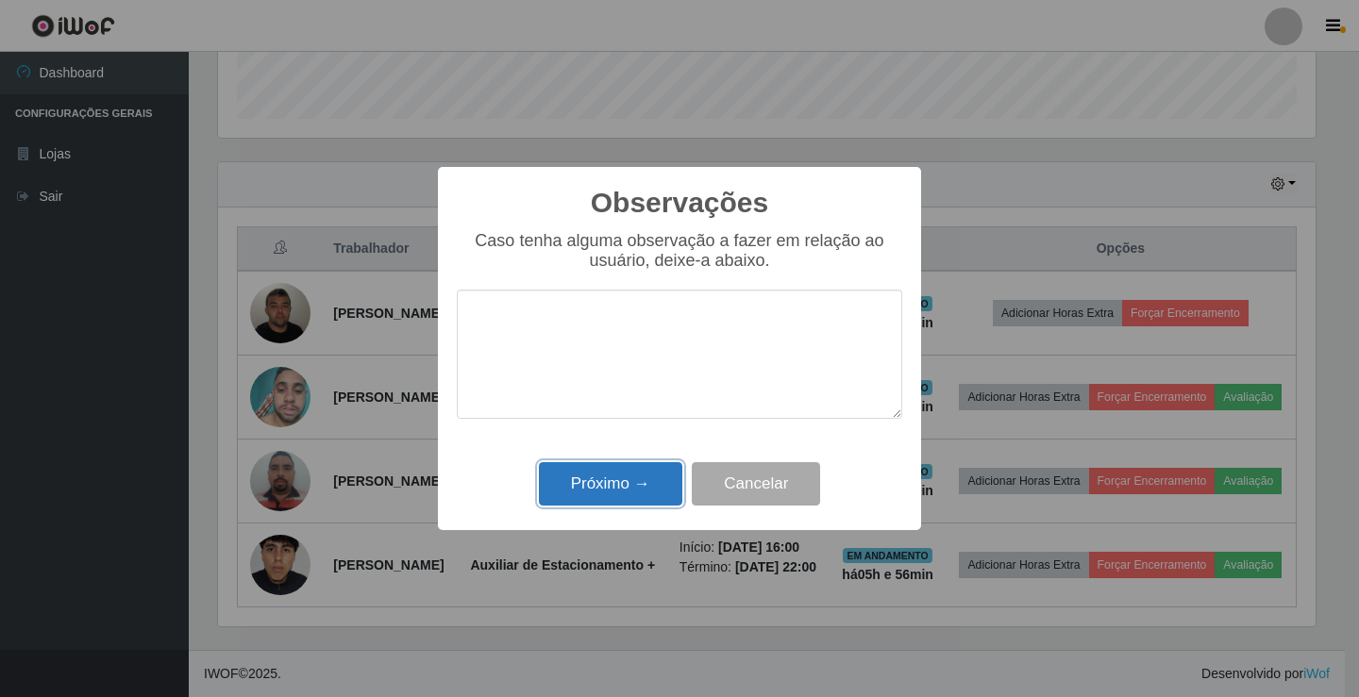
click at [604, 478] on button "Próximo →" at bounding box center [610, 484] width 143 height 44
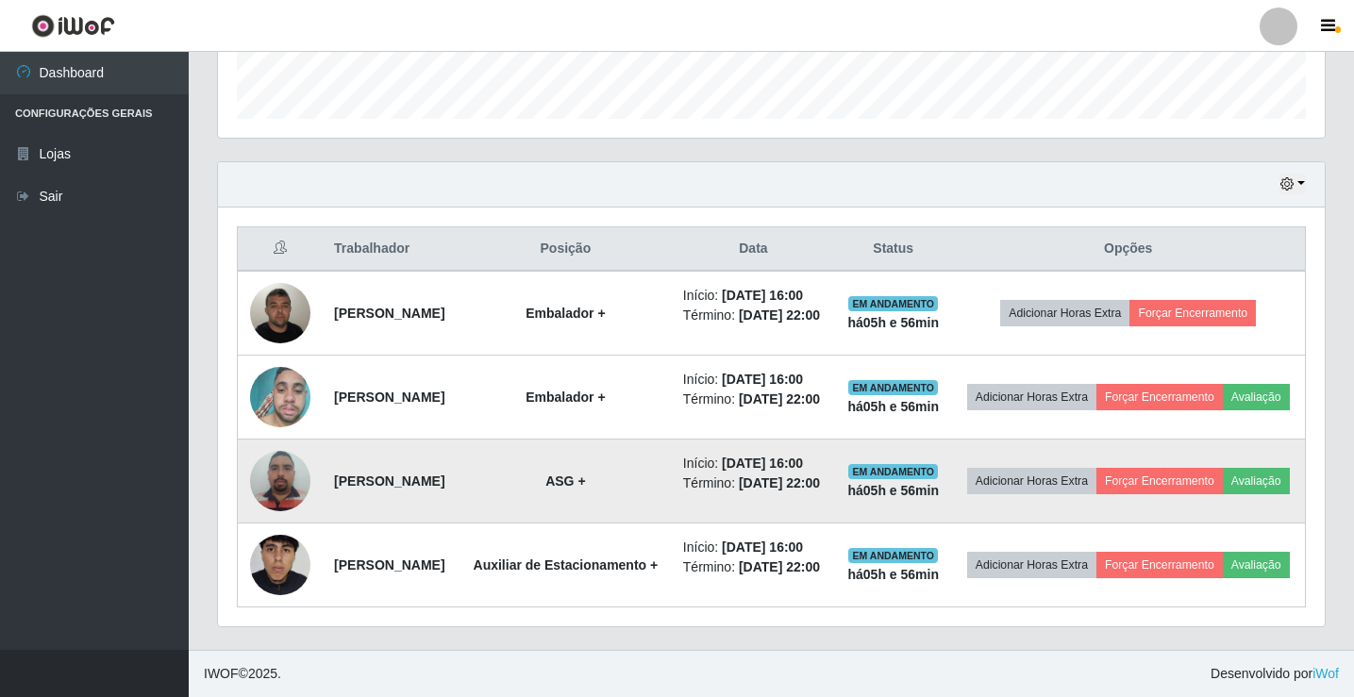
click at [284, 505] on img at bounding box center [280, 481] width 60 height 80
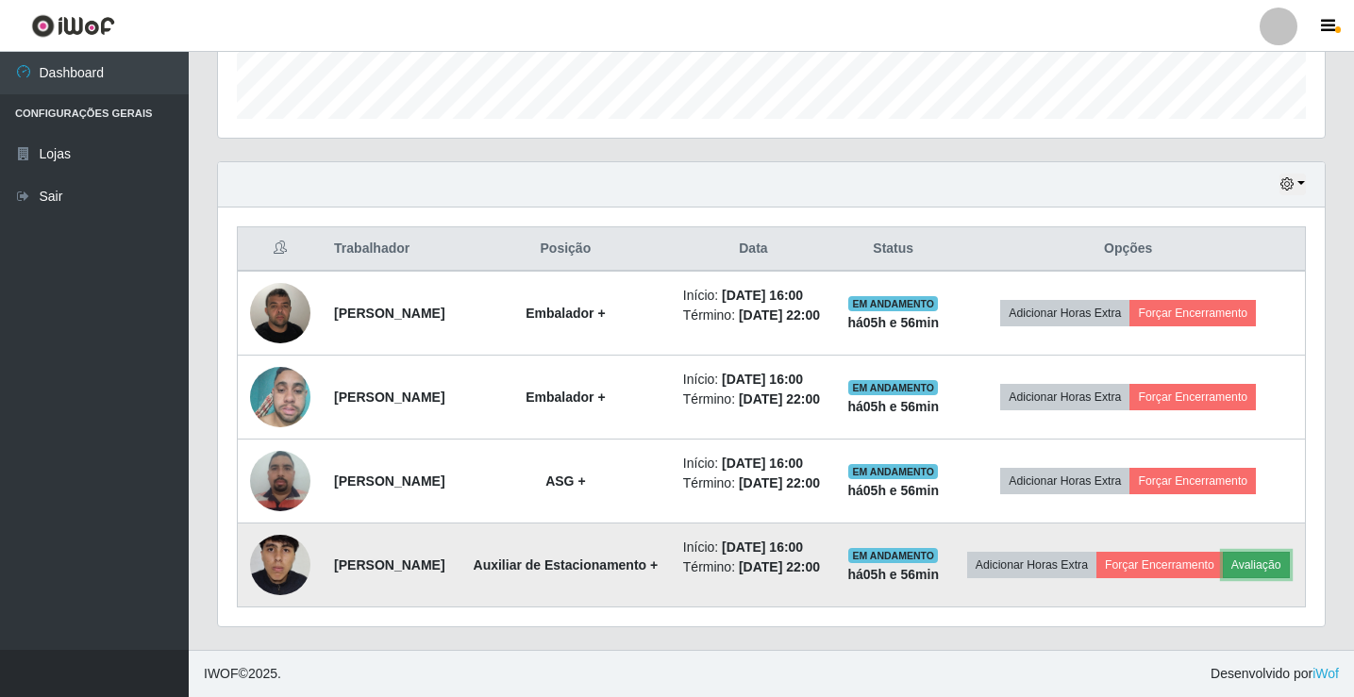
click at [1223, 578] on button "Avaliação" at bounding box center [1256, 565] width 67 height 26
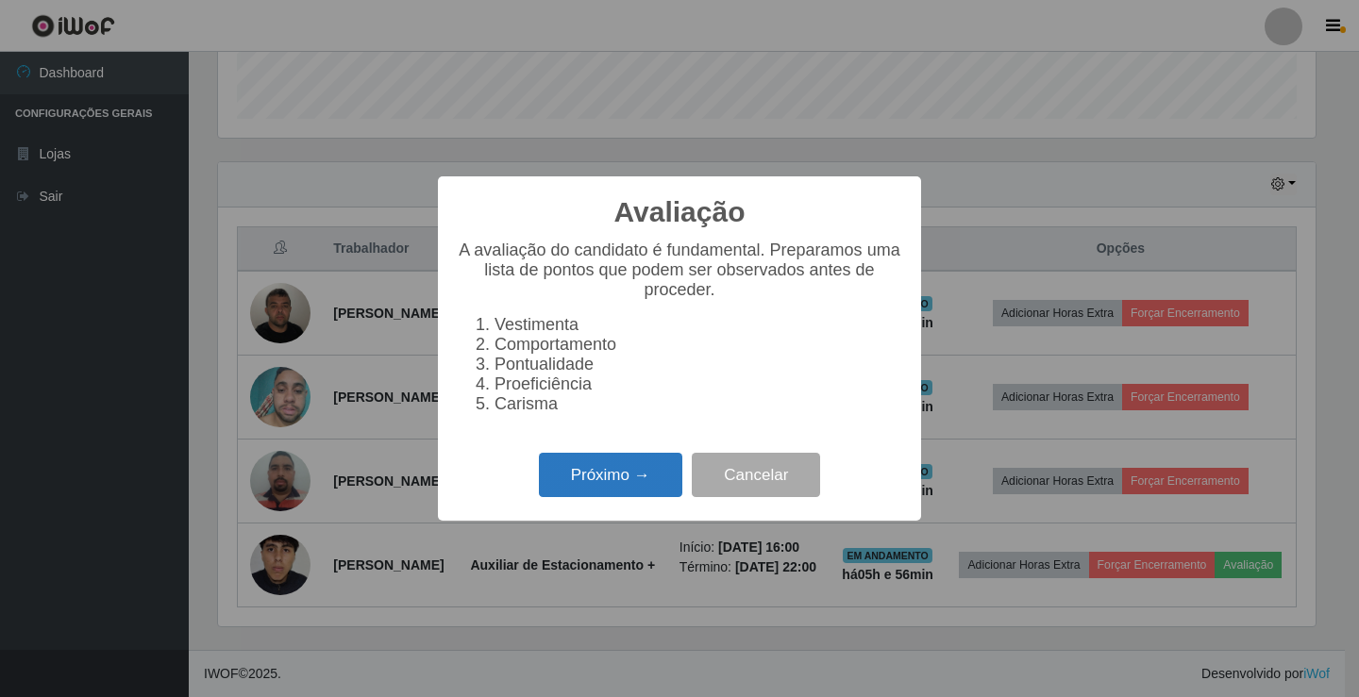
click at [655, 480] on button "Próximo →" at bounding box center [610, 475] width 143 height 44
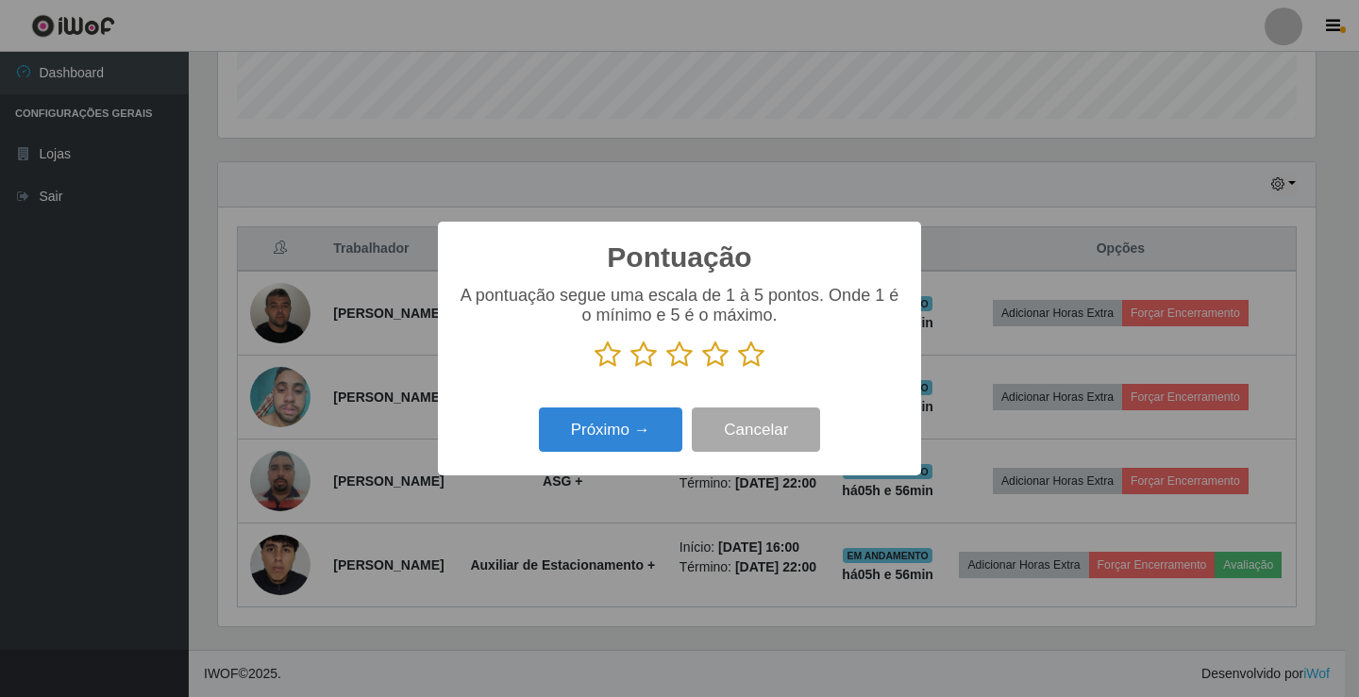
click at [752, 360] on icon at bounding box center [751, 355] width 26 height 28
click at [738, 369] on input "radio" at bounding box center [738, 369] width 0 height 0
click at [638, 456] on div "Próximo → Cancelar" at bounding box center [679, 430] width 445 height 54
click at [640, 444] on button "Próximo →" at bounding box center [610, 430] width 143 height 44
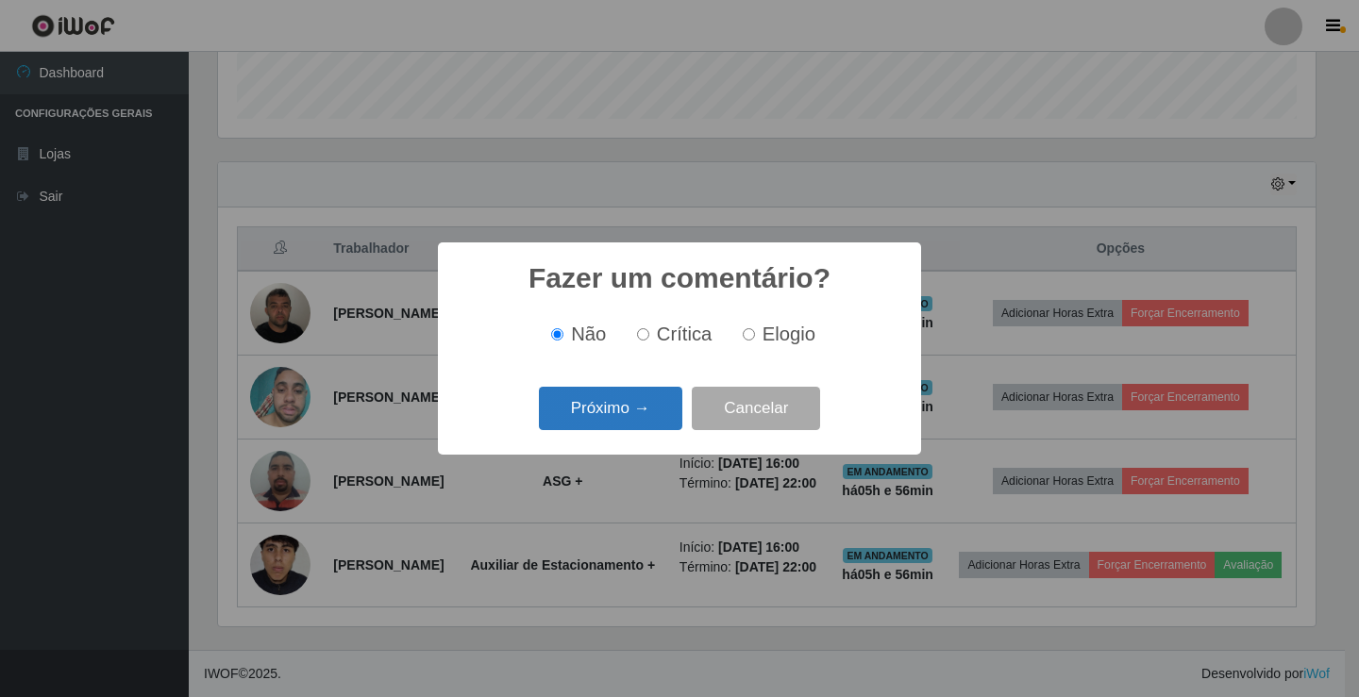
click at [608, 396] on button "Próximo →" at bounding box center [610, 409] width 143 height 44
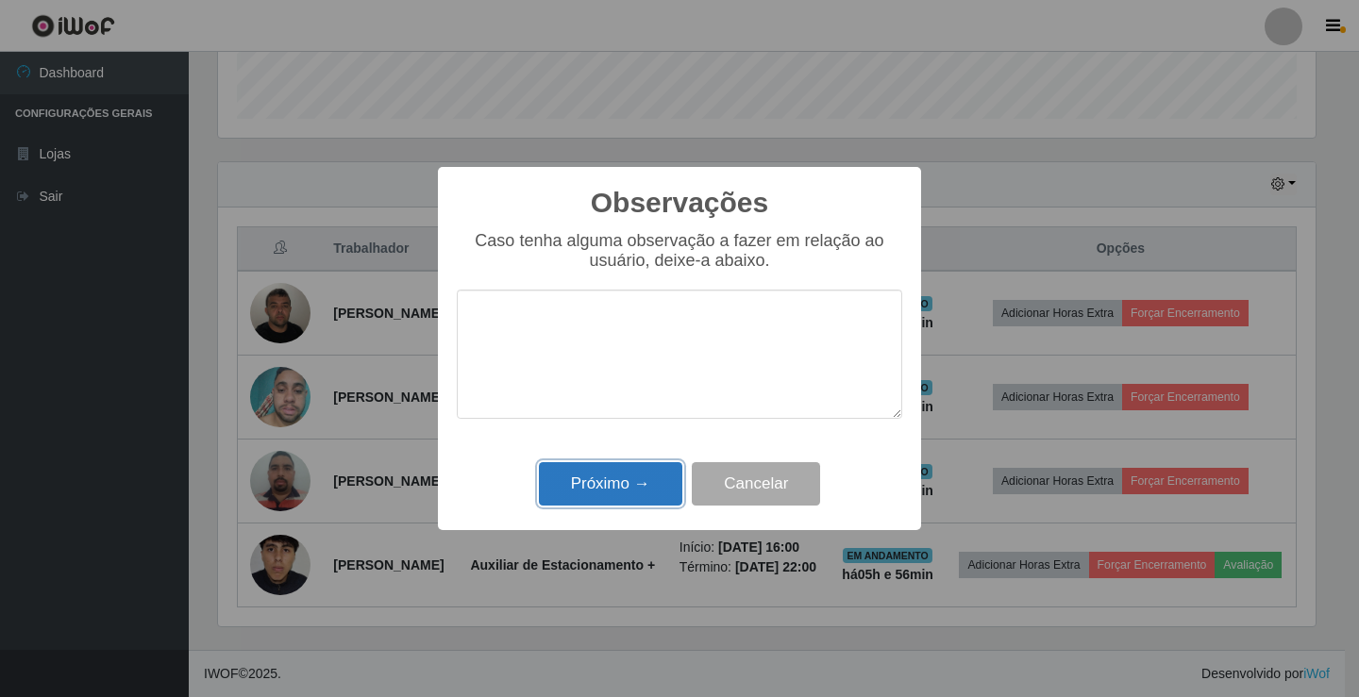
click at [652, 464] on button "Próximo →" at bounding box center [610, 484] width 143 height 44
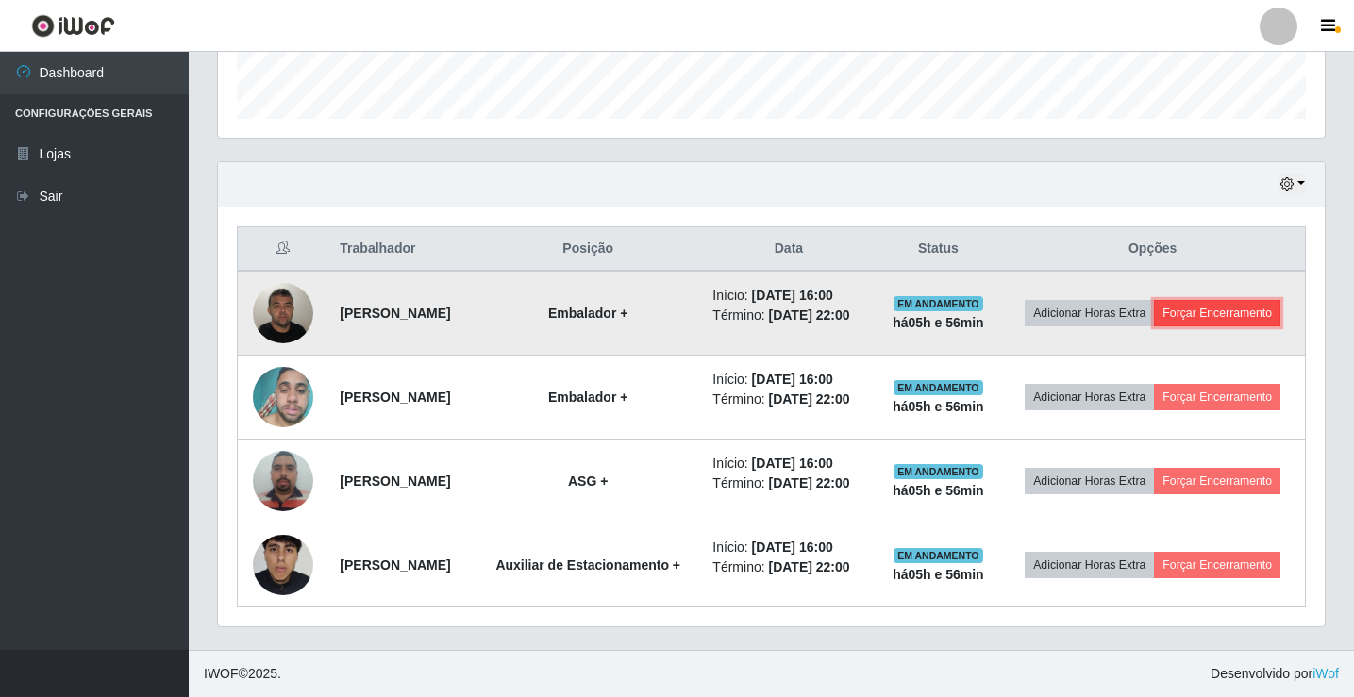
click at [1212, 300] on button "Forçar Encerramento" at bounding box center [1217, 313] width 126 height 26
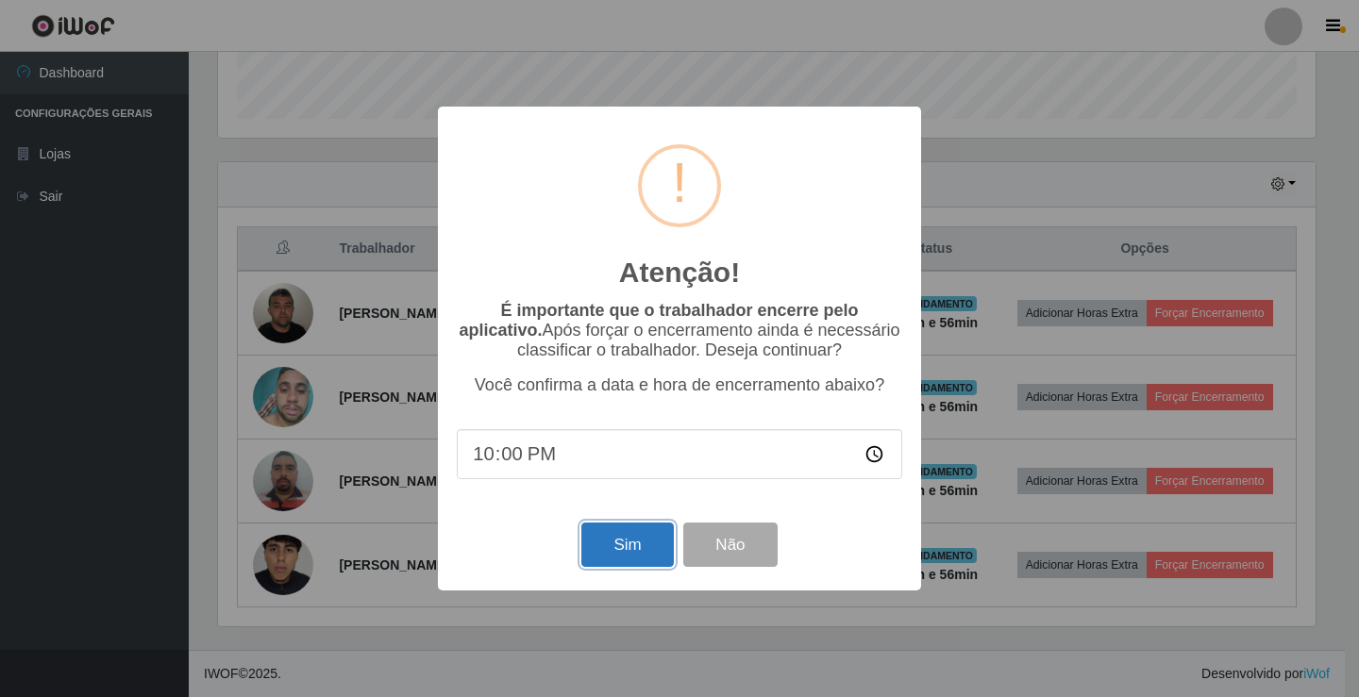
click at [650, 536] on button "Sim" at bounding box center [627, 545] width 92 height 44
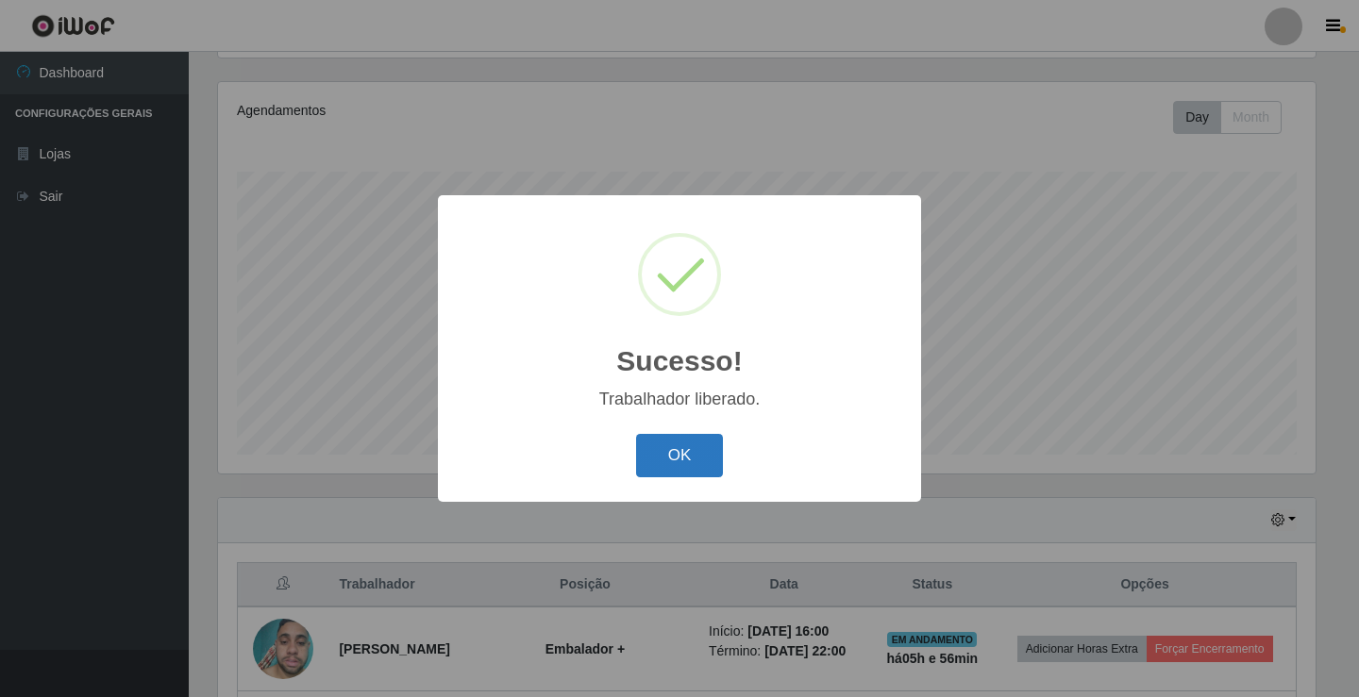
click at [719, 439] on button "OK" at bounding box center [680, 456] width 88 height 44
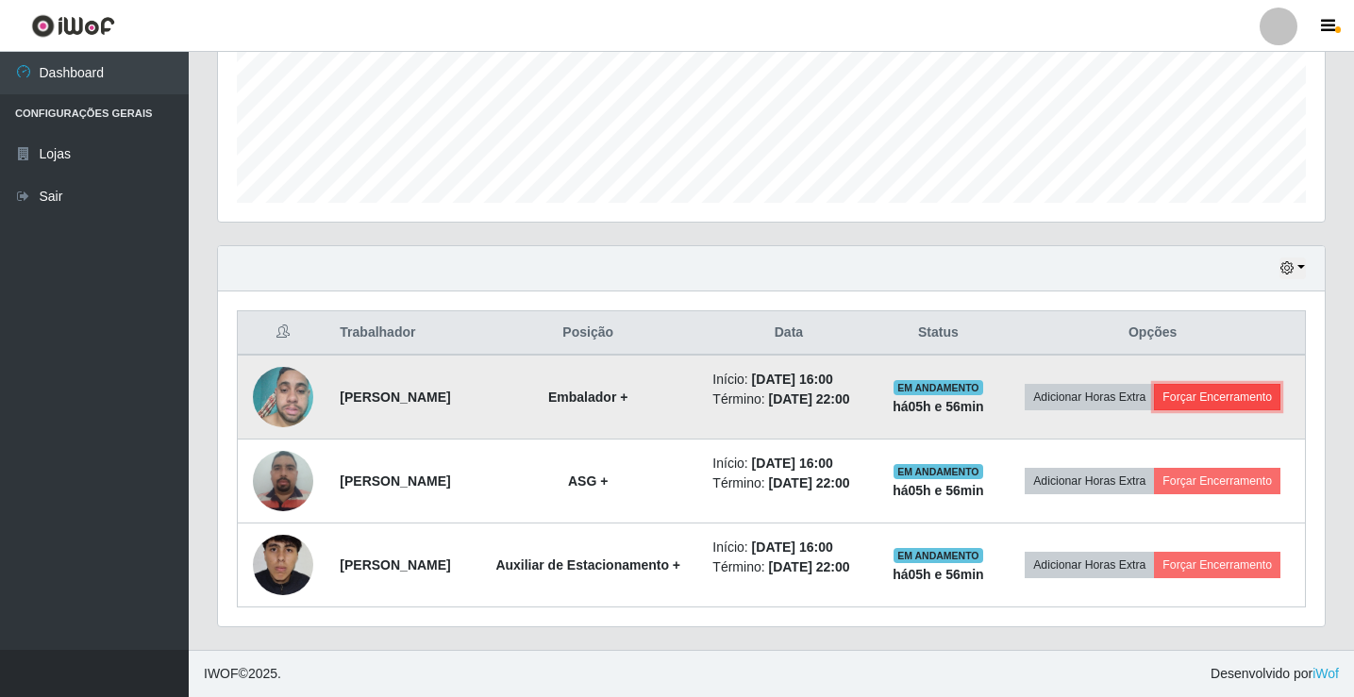
click at [1169, 384] on button "Forçar Encerramento" at bounding box center [1217, 397] width 126 height 26
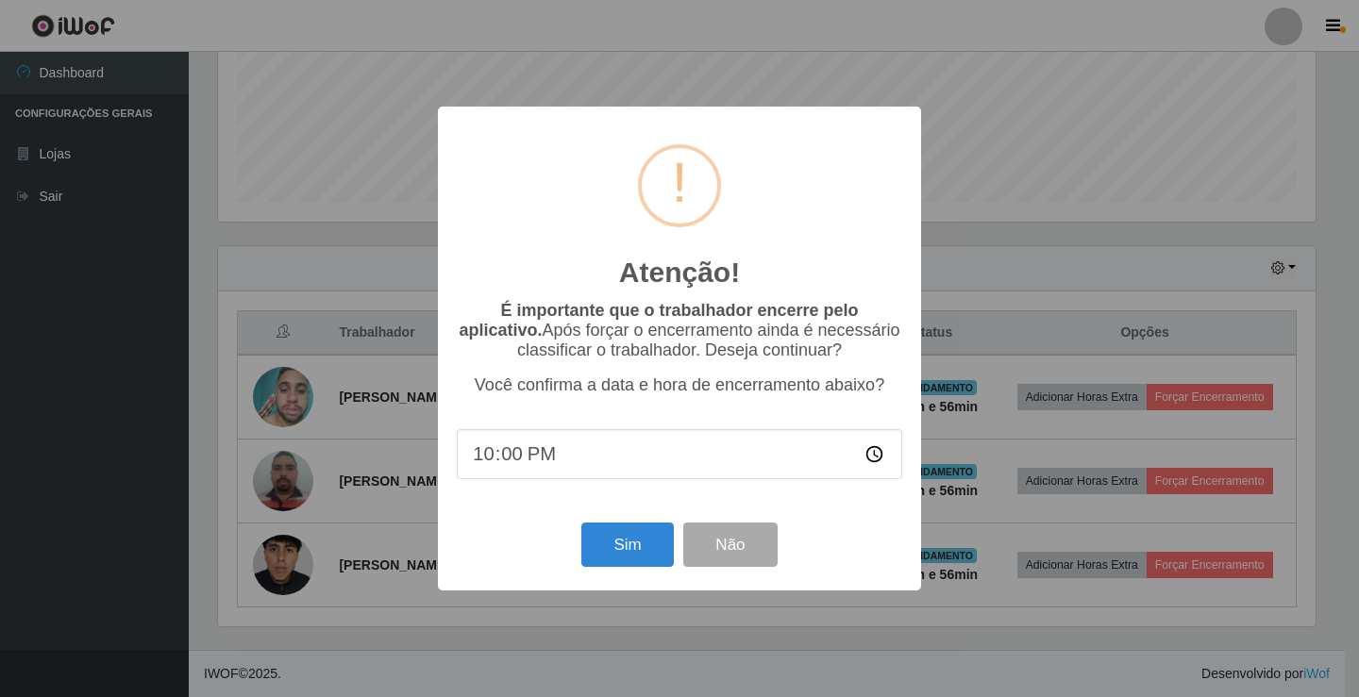
click at [615, 525] on div "Sim Não" at bounding box center [679, 545] width 445 height 54
click at [628, 554] on button "Sim" at bounding box center [627, 545] width 92 height 44
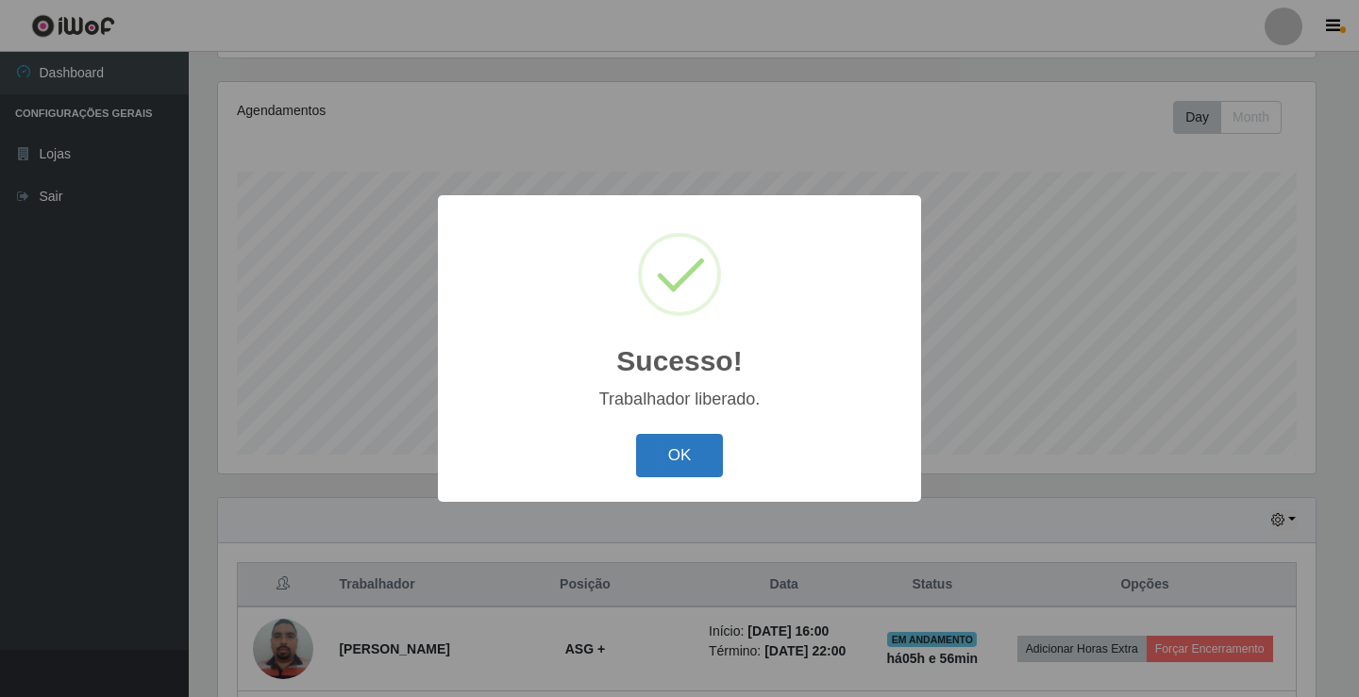
click at [665, 440] on button "OK" at bounding box center [680, 456] width 88 height 44
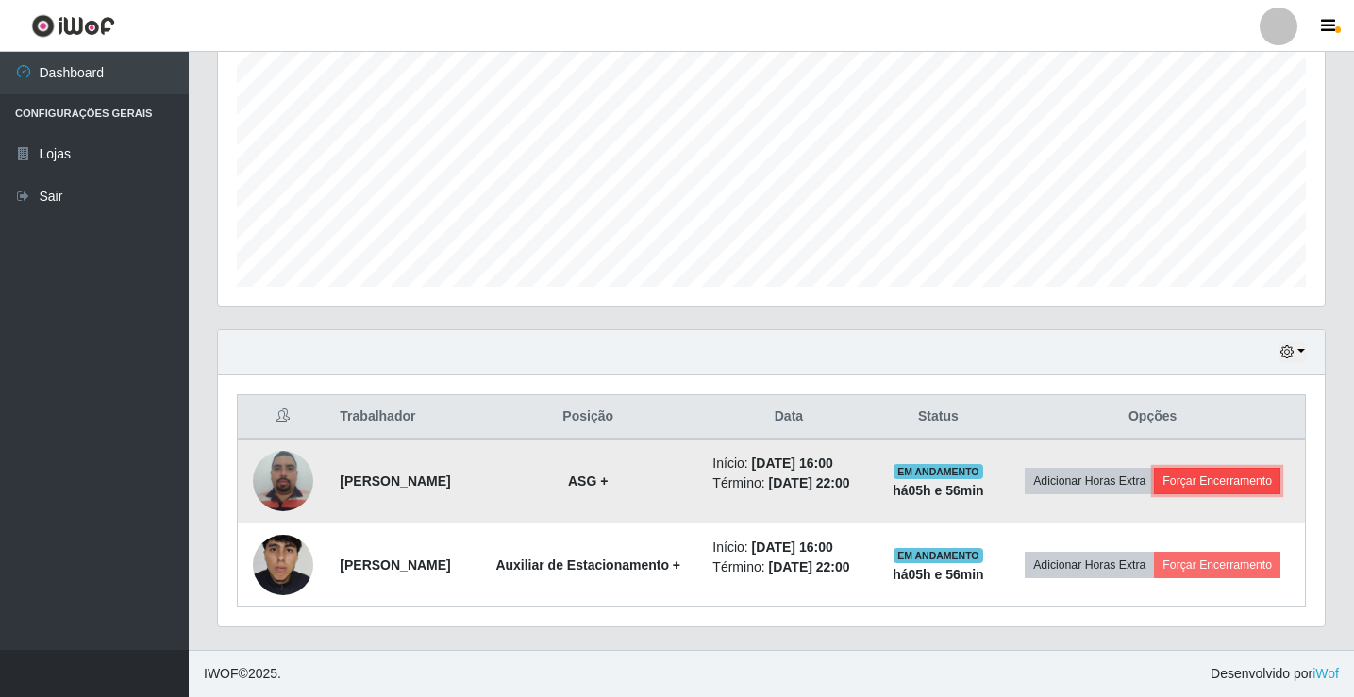
click at [1218, 479] on button "Forçar Encerramento" at bounding box center [1217, 481] width 126 height 26
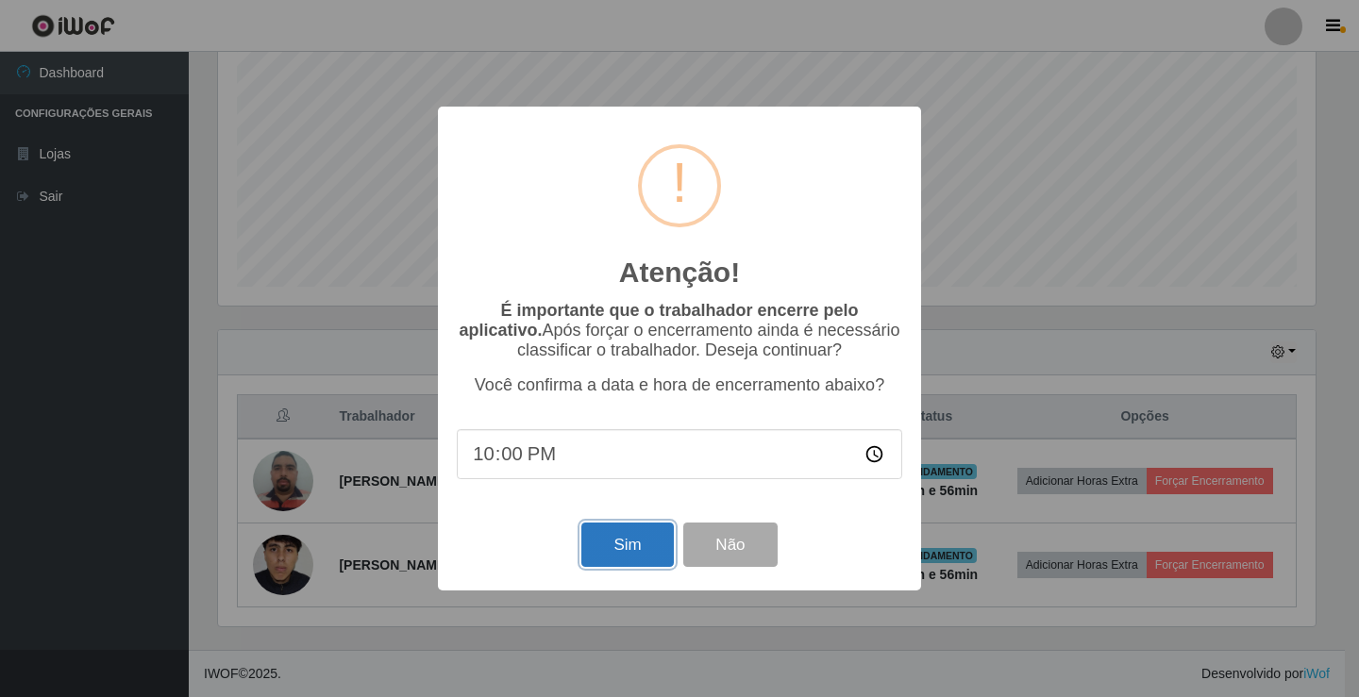
click at [627, 563] on button "Sim" at bounding box center [627, 545] width 92 height 44
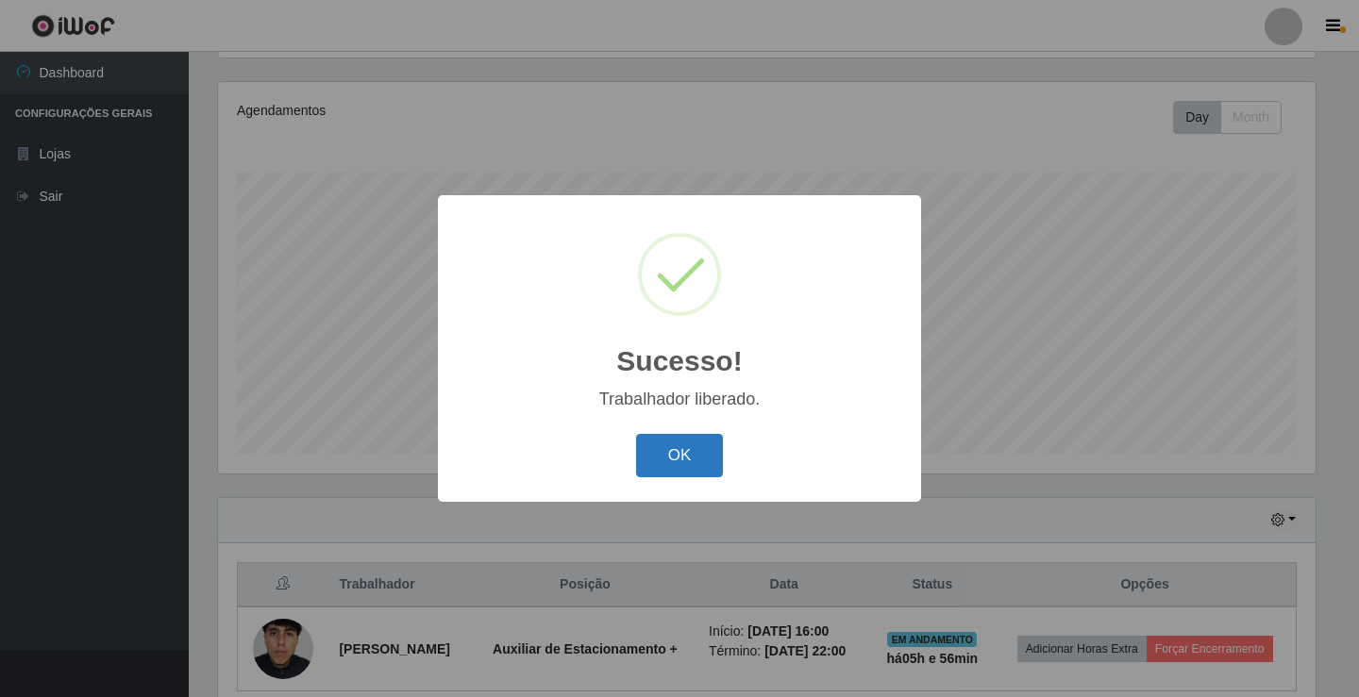
click at [722, 442] on button "OK" at bounding box center [680, 456] width 88 height 44
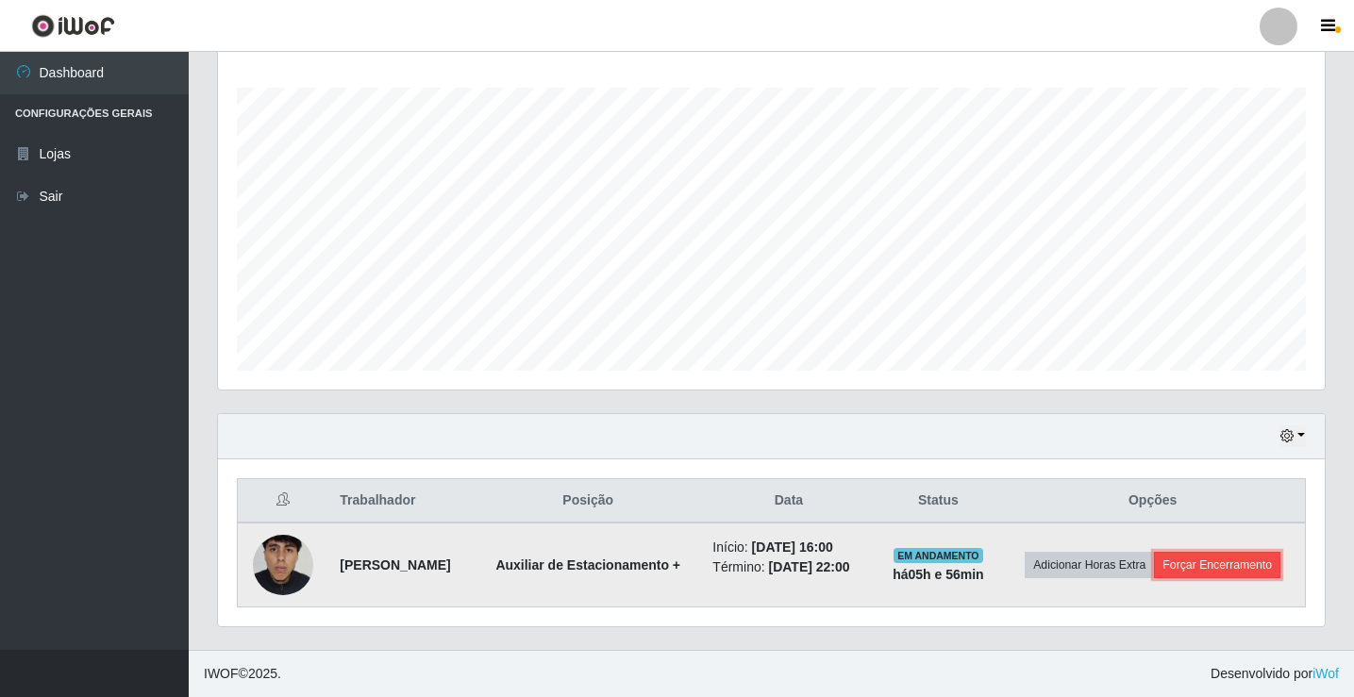
click at [1210, 574] on button "Forçar Encerramento" at bounding box center [1217, 565] width 126 height 26
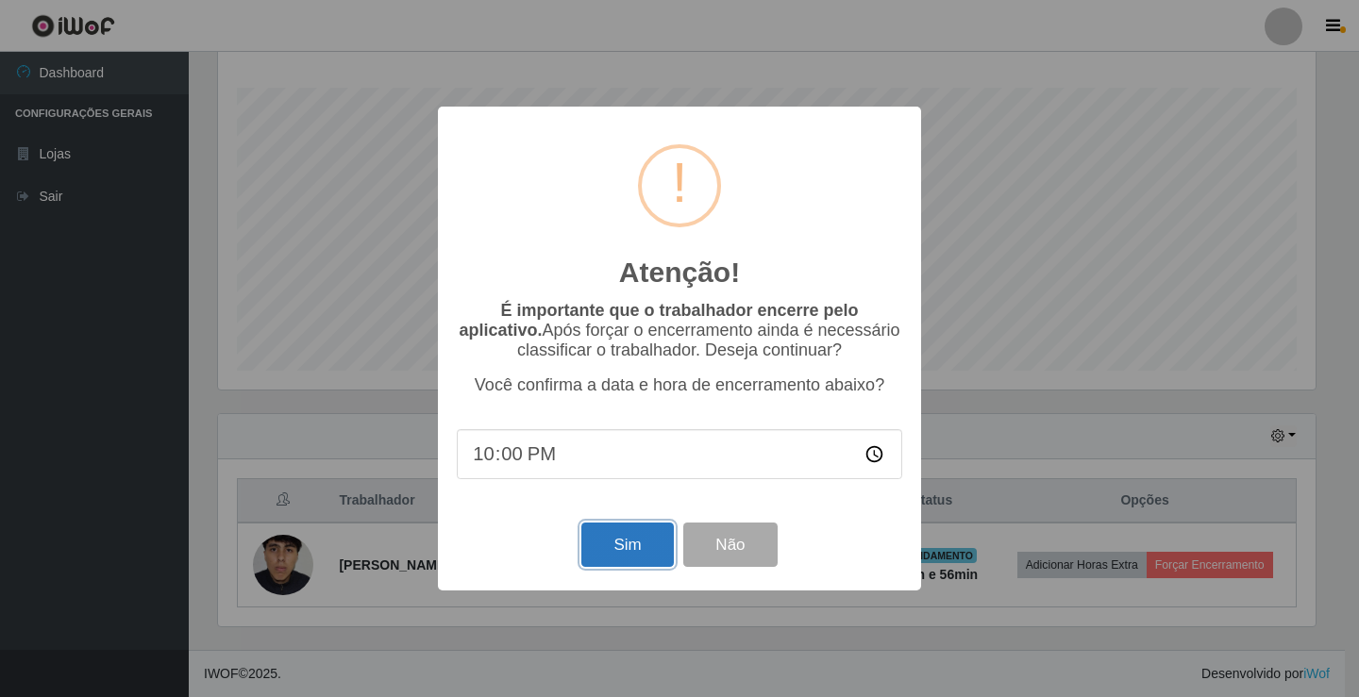
click at [656, 552] on button "Sim" at bounding box center [627, 545] width 92 height 44
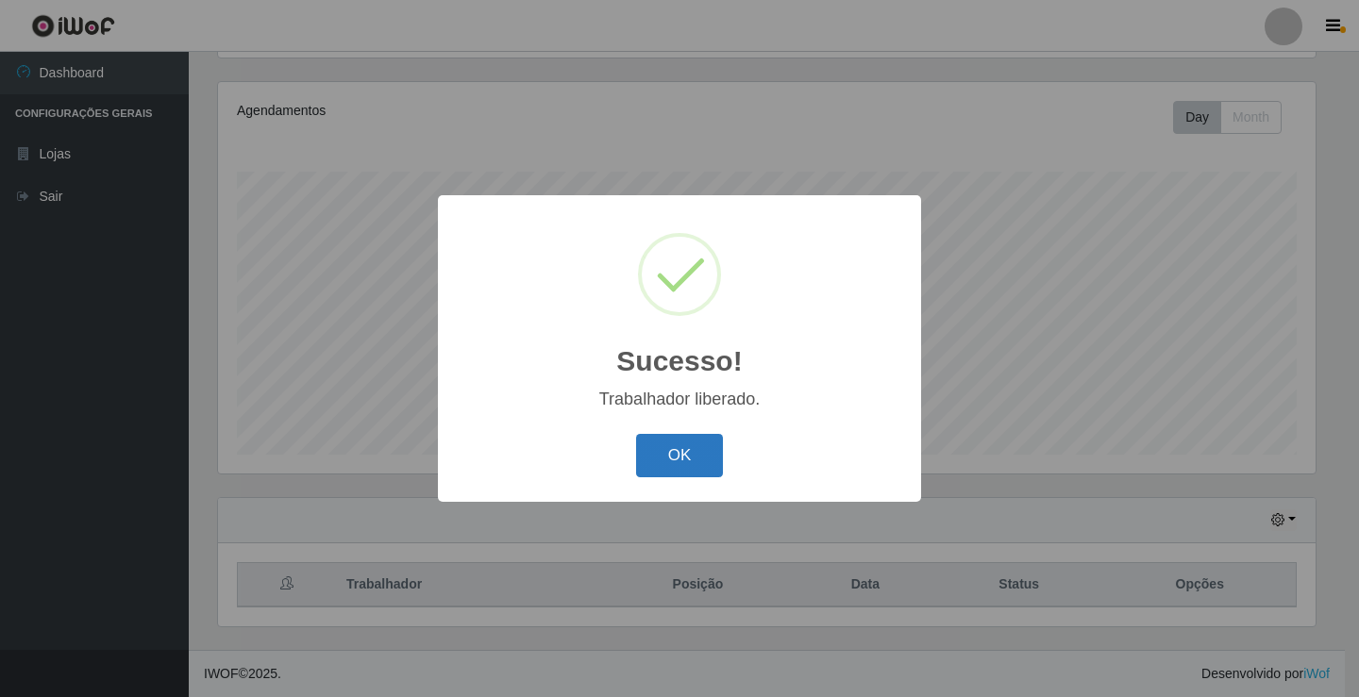
click at [698, 444] on button "OK" at bounding box center [680, 456] width 88 height 44
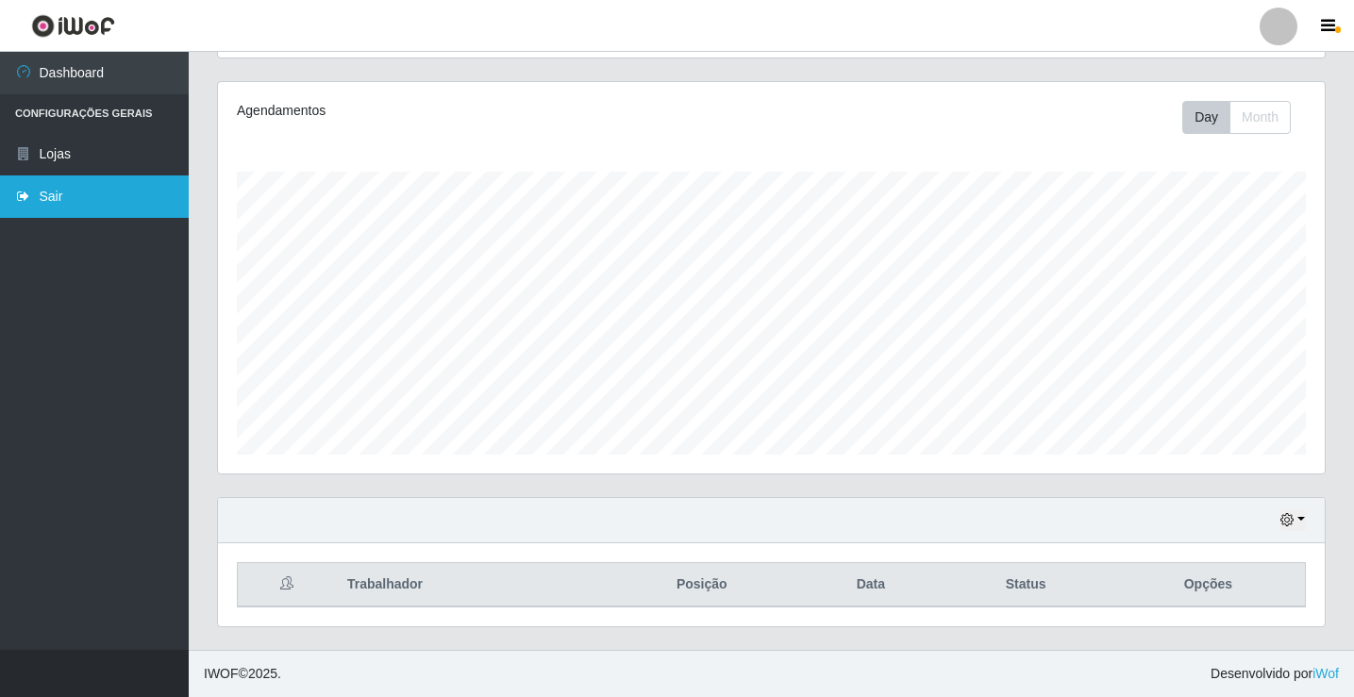
click at [39, 200] on link "Sair" at bounding box center [94, 197] width 189 height 42
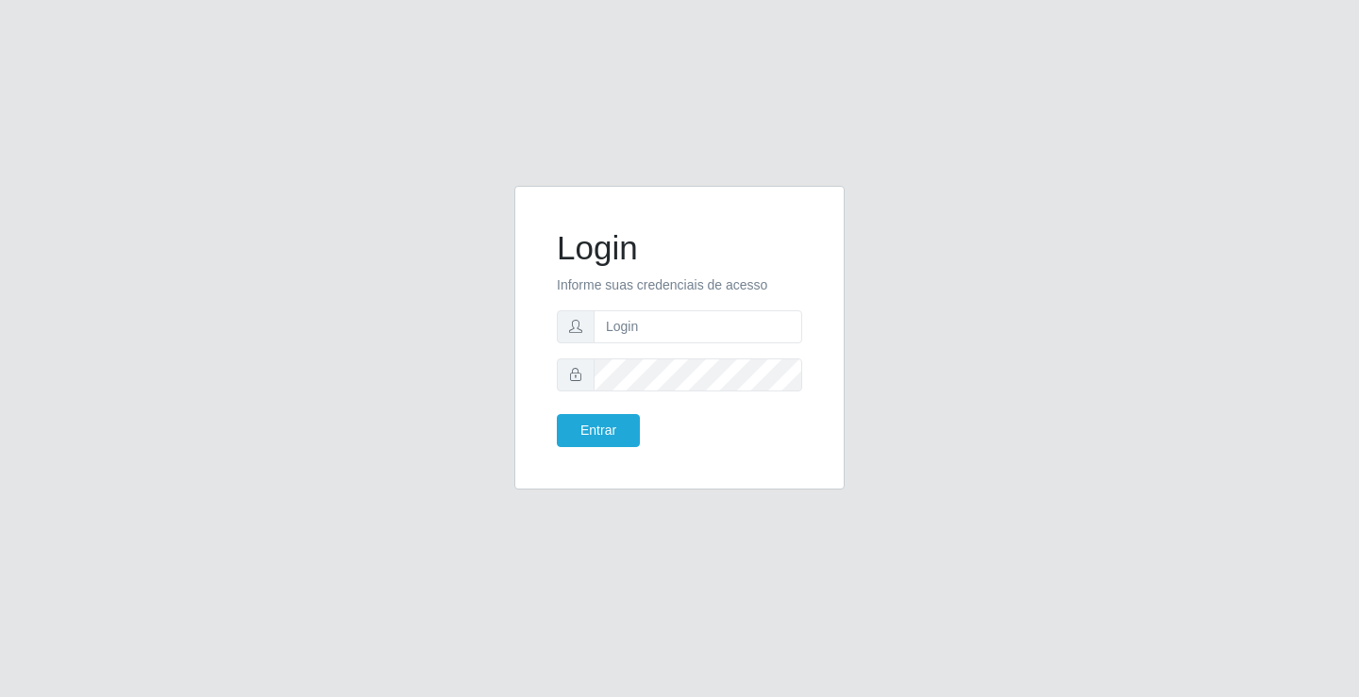
click at [256, 30] on div "Login Informe suas credenciais de acesso Entrar" at bounding box center [679, 348] width 1359 height 697
